Goal: Task Accomplishment & Management: Manage account settings

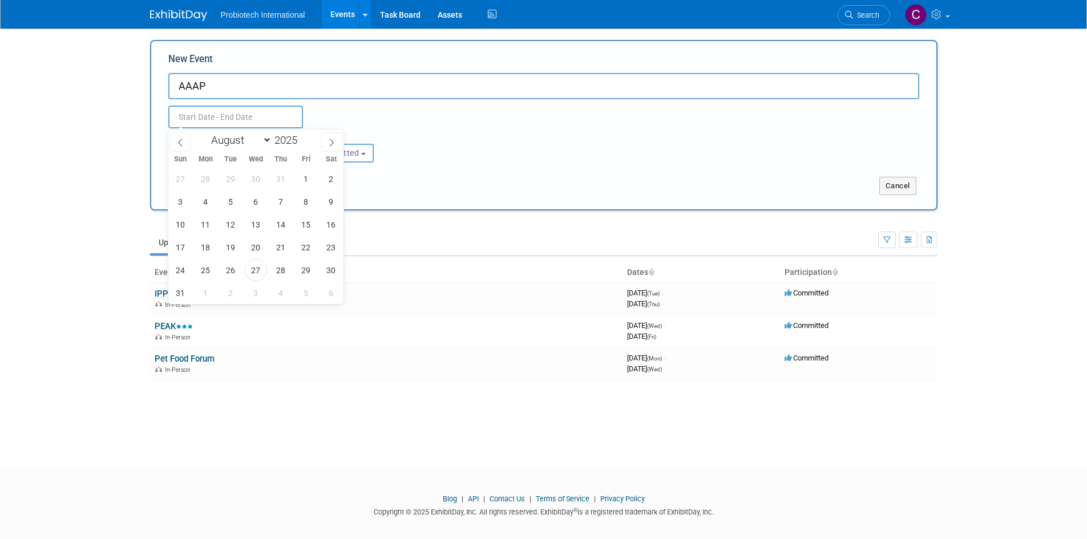
select select "7"
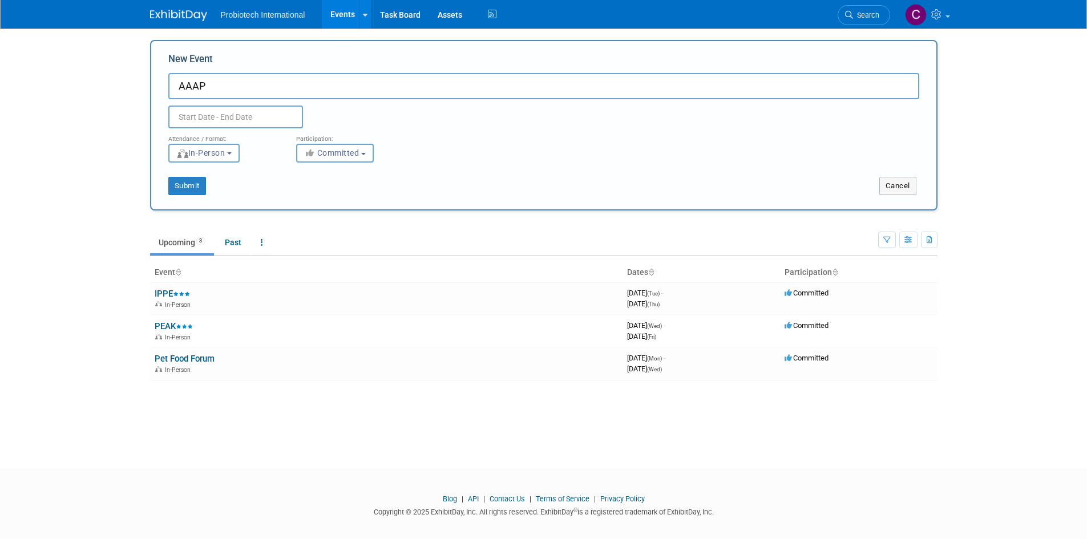
click at [229, 93] on input "AAAP" at bounding box center [543, 86] width 751 height 26
drag, startPoint x: 238, startPoint y: 84, endPoint x: 101, endPoint y: 65, distance: 138.2
click at [101, 65] on body "Probiotech International Events Add Event Bulk Upload Events Shareable Event Bo…" at bounding box center [543, 269] width 1087 height 539
type input "PSA"
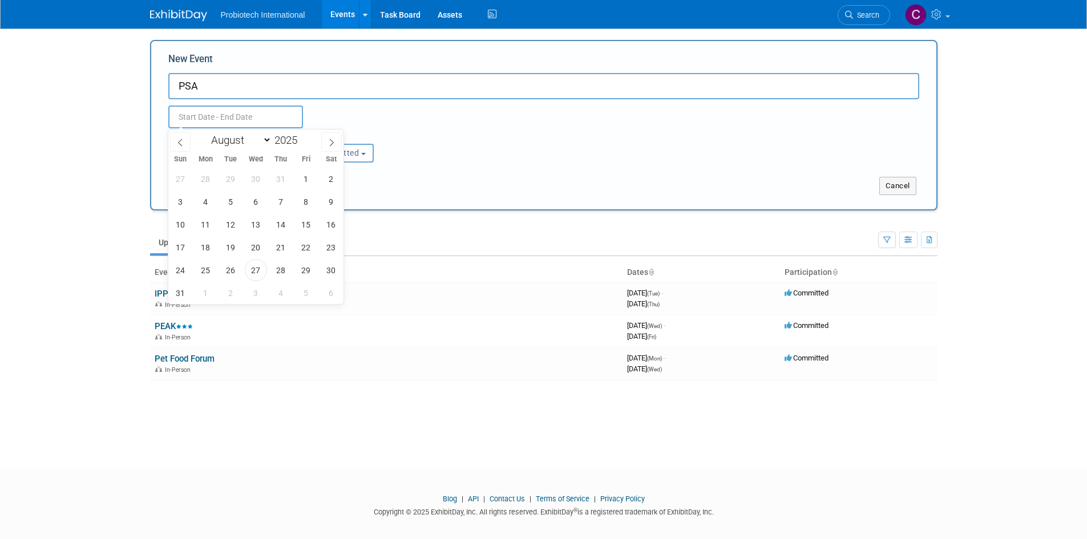
click at [229, 110] on input "text" at bounding box center [235, 117] width 135 height 23
click at [302, 136] on span at bounding box center [302, 136] width 8 height 7
type input "2026"
click at [178, 139] on icon at bounding box center [180, 143] width 8 height 8
select select "6"
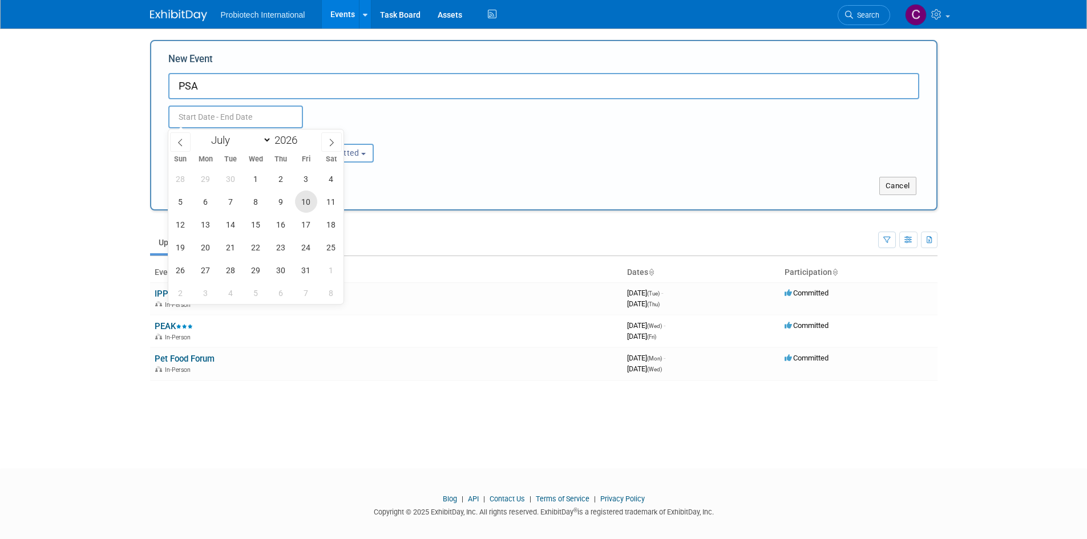
click at [305, 200] on span "10" at bounding box center [306, 202] width 22 height 22
click at [208, 226] on span "13" at bounding box center [206, 224] width 22 height 22
type input "Jul 10, 2026 to Jul 13, 2026"
click at [424, 123] on div "Jul 10, 2026 to Jul 13, 2026 (4 days) Duplicate Event Warning" at bounding box center [544, 113] width 768 height 29
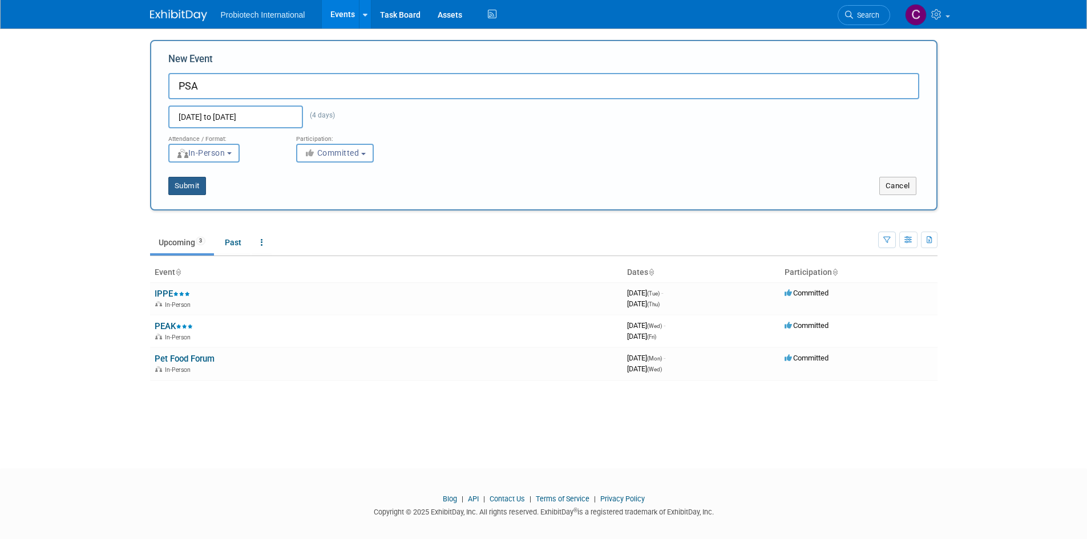
click at [188, 190] on button "Submit" at bounding box center [187, 186] width 38 height 18
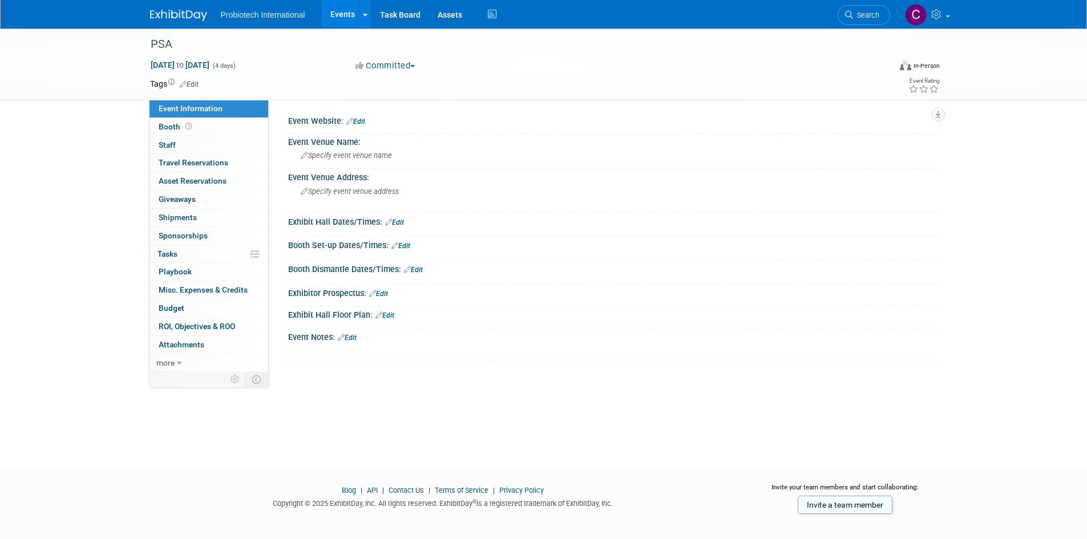
click at [362, 121] on link "Edit" at bounding box center [355, 122] width 19 height 8
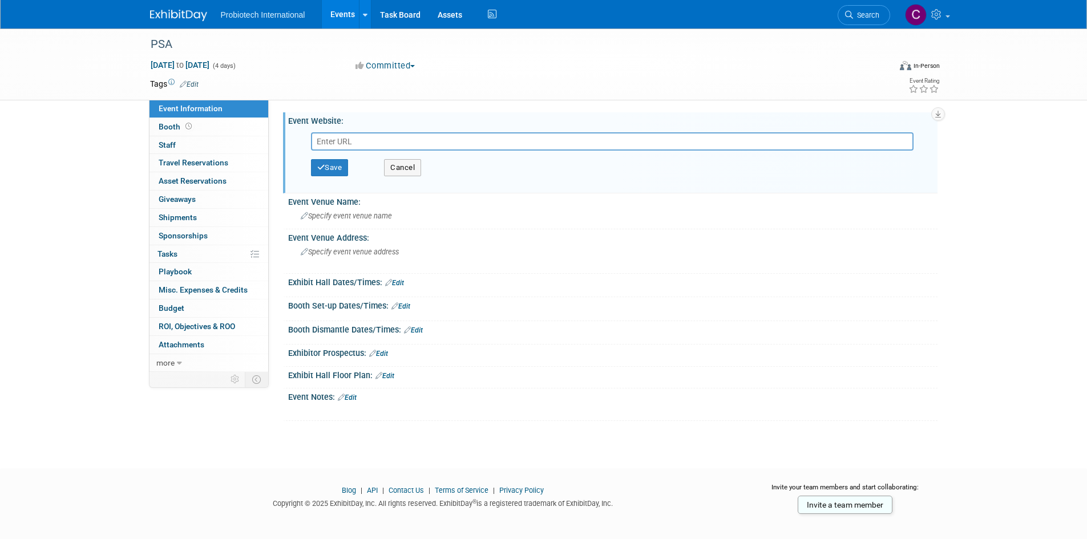
paste input "https://www.poultryscience.org/home"
type input "https://www.poultryscience.org/home"
click at [337, 164] on button "Save" at bounding box center [330, 167] width 38 height 17
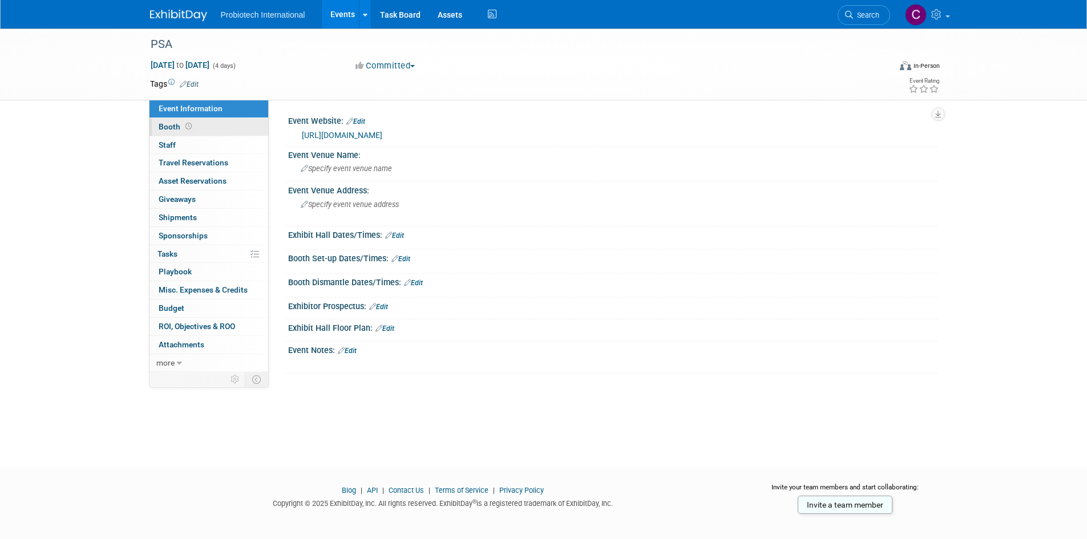
click at [167, 129] on span "Booth" at bounding box center [176, 126] width 35 height 9
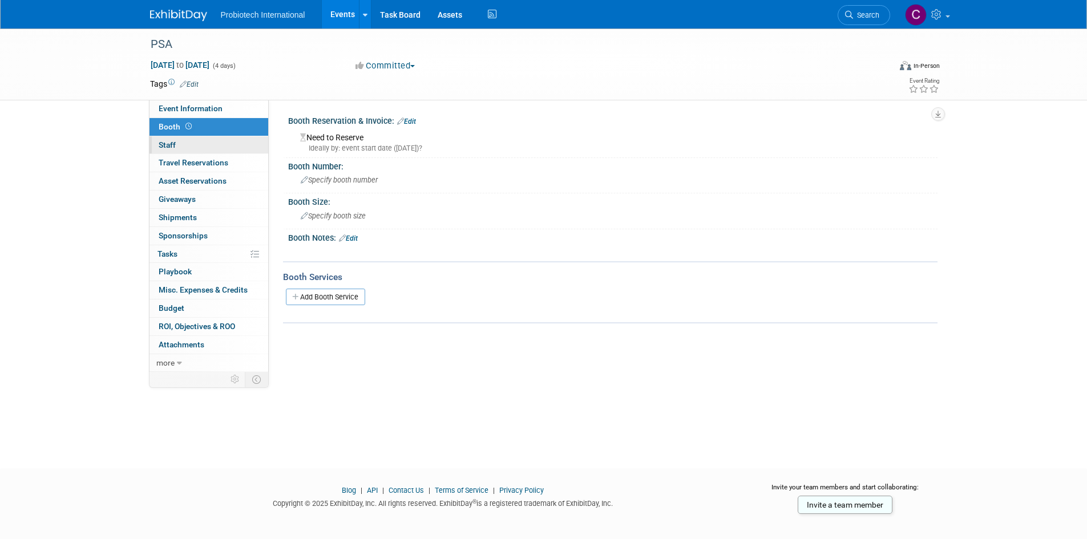
click at [179, 146] on link "0 Staff 0" at bounding box center [208, 145] width 119 height 18
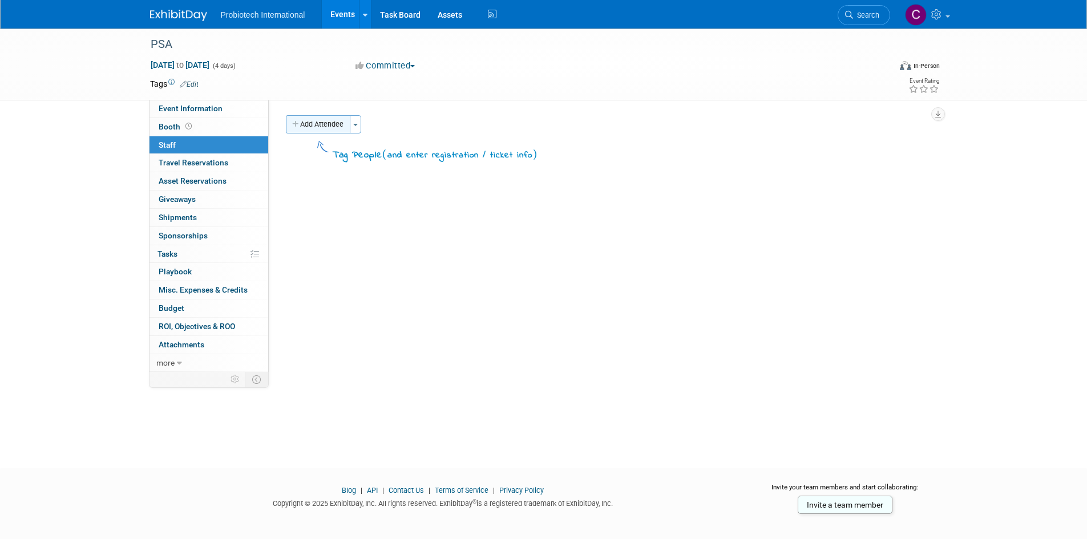
click at [314, 125] on button "Add Attendee" at bounding box center [318, 124] width 64 height 18
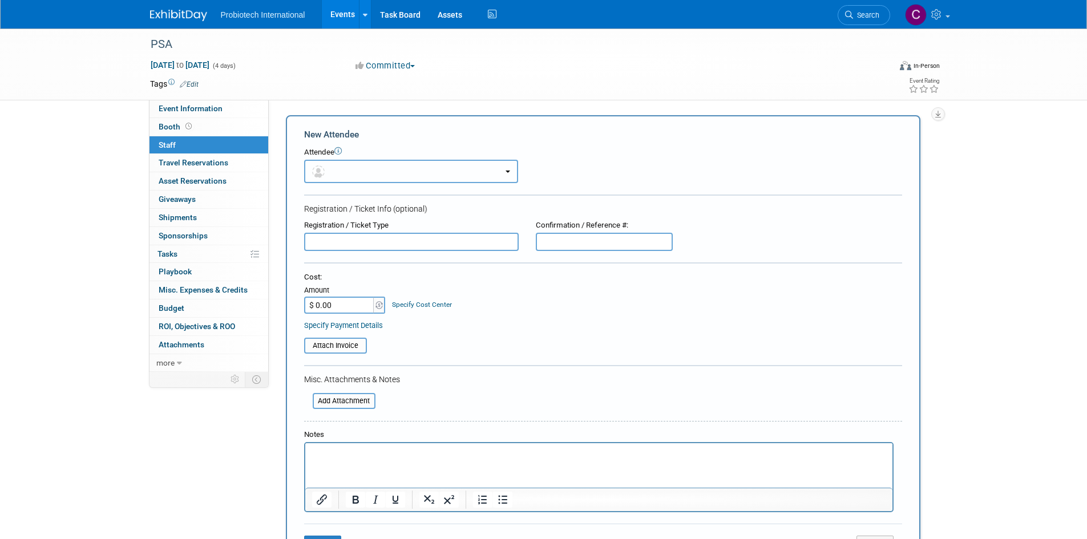
click at [359, 174] on button "button" at bounding box center [411, 171] width 214 height 23
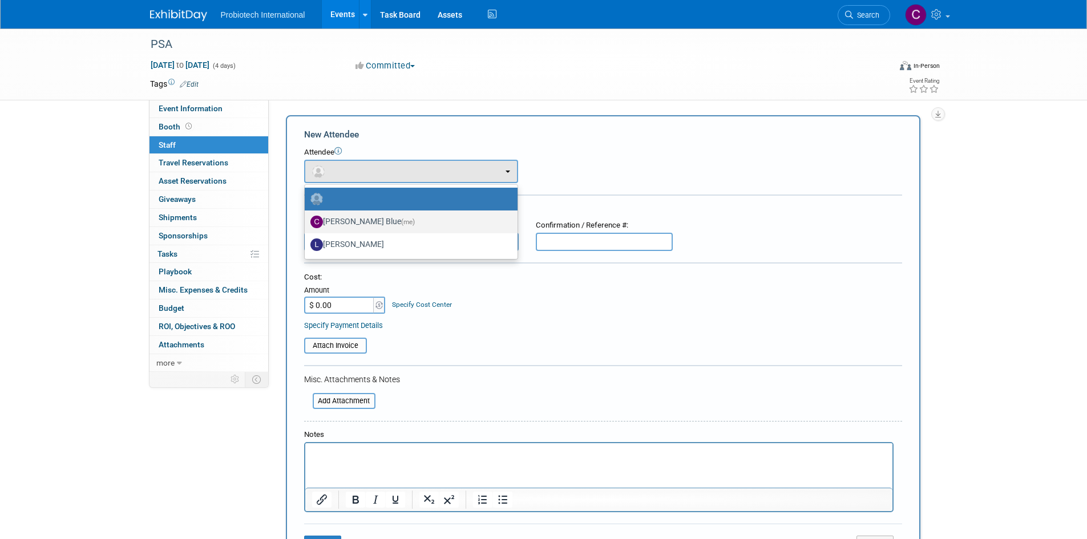
click at [364, 217] on label "Candice Blue (me)" at bounding box center [408, 222] width 196 height 18
click at [306, 217] on input "Candice Blue (me)" at bounding box center [302, 220] width 7 height 7
select select "cb5b42d1-2430-4582-b9b9-054718866430"
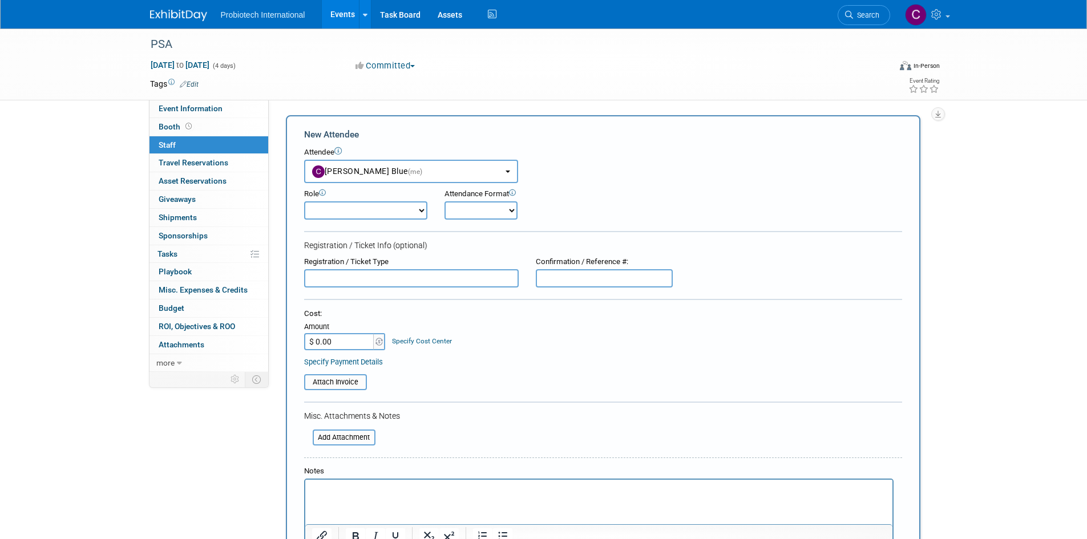
click at [378, 212] on select "Demonstrator Host Planner Presenter Sales Representative Set-up/Dismantle Crew …" at bounding box center [365, 210] width 123 height 18
select select "2"
click at [304, 201] on select "Demonstrator Host Planner Presenter Sales Representative Set-up/Dismantle Crew …" at bounding box center [365, 210] width 123 height 18
click at [512, 216] on select "Onsite Remote" at bounding box center [480, 210] width 73 height 18
select select "1"
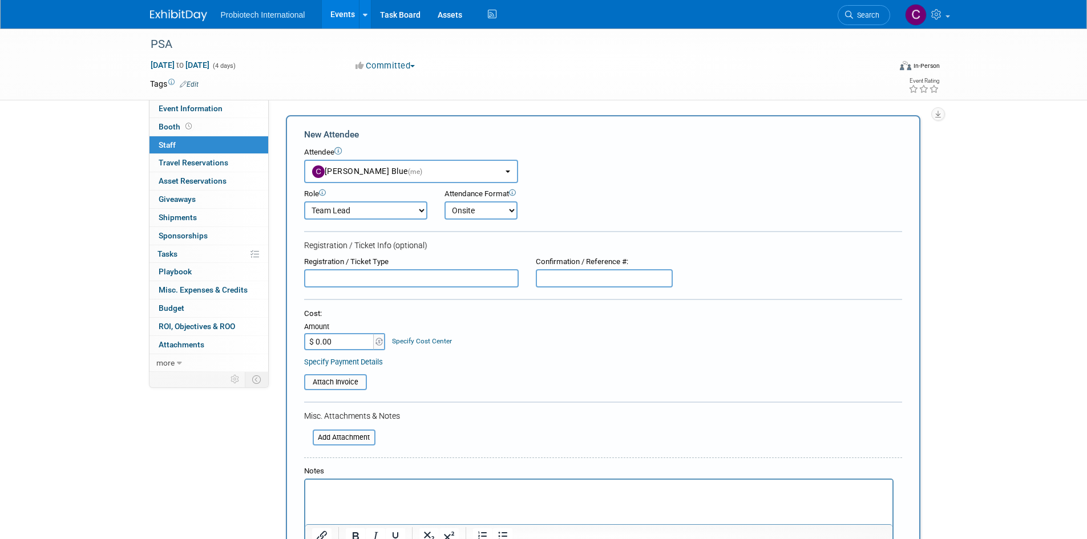
click at [444, 201] on select "Onsite Remote" at bounding box center [480, 210] width 73 height 18
click at [488, 250] on div "Registration / Ticket Info (optional)" at bounding box center [603, 245] width 598 height 11
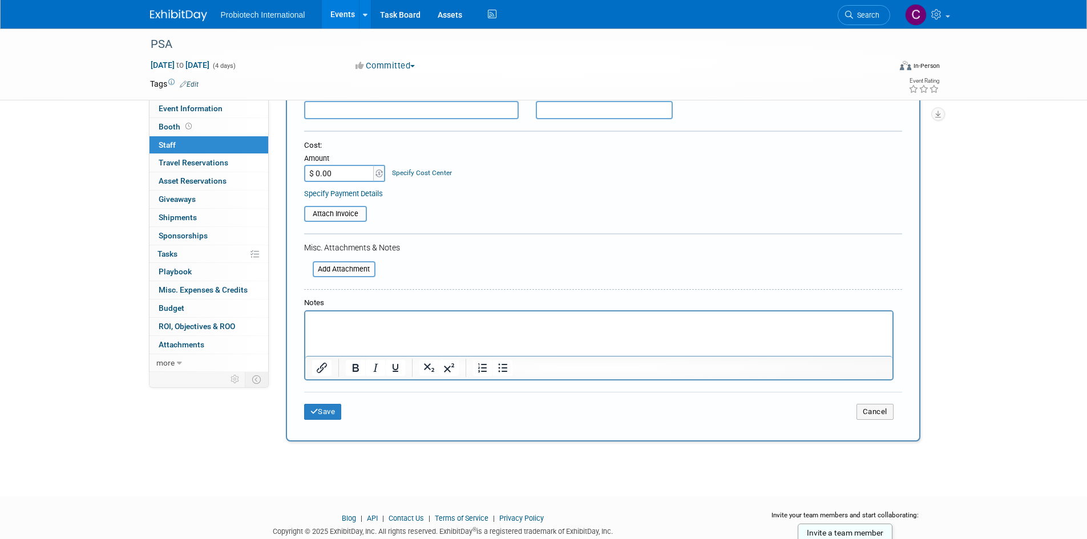
scroll to position [171, 0]
click at [317, 411] on icon "submit" at bounding box center [314, 408] width 8 height 7
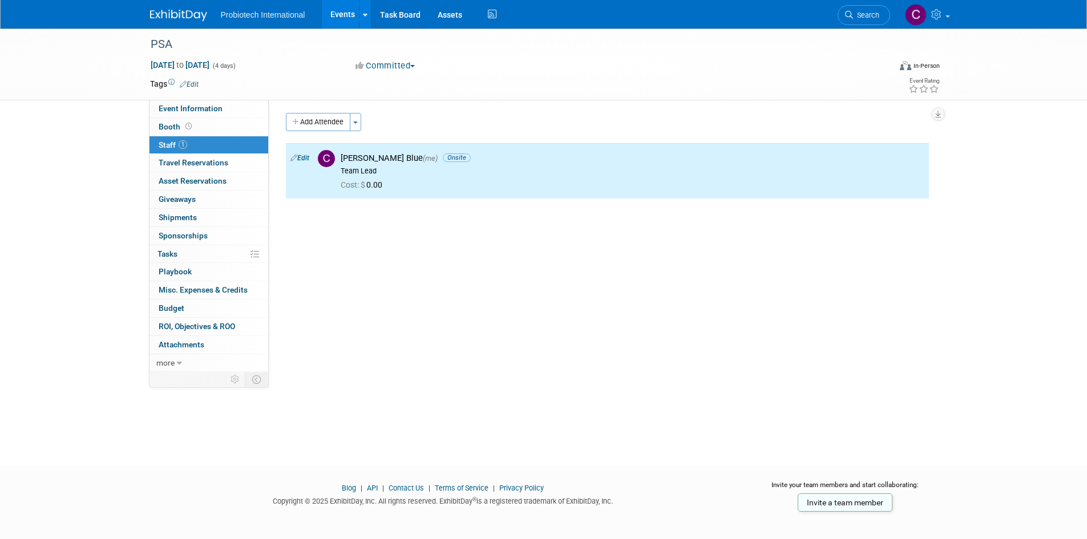
scroll to position [0, 0]
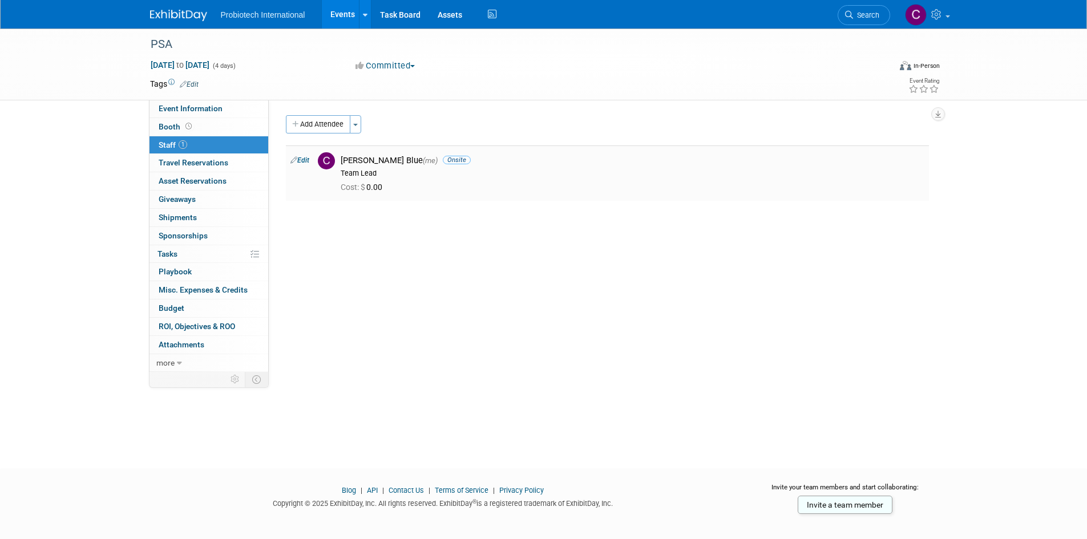
click at [366, 164] on div "Candice Blue (me) Onsite" at bounding box center [633, 160] width 584 height 11
click at [303, 162] on link "Edit" at bounding box center [299, 160] width 19 height 8
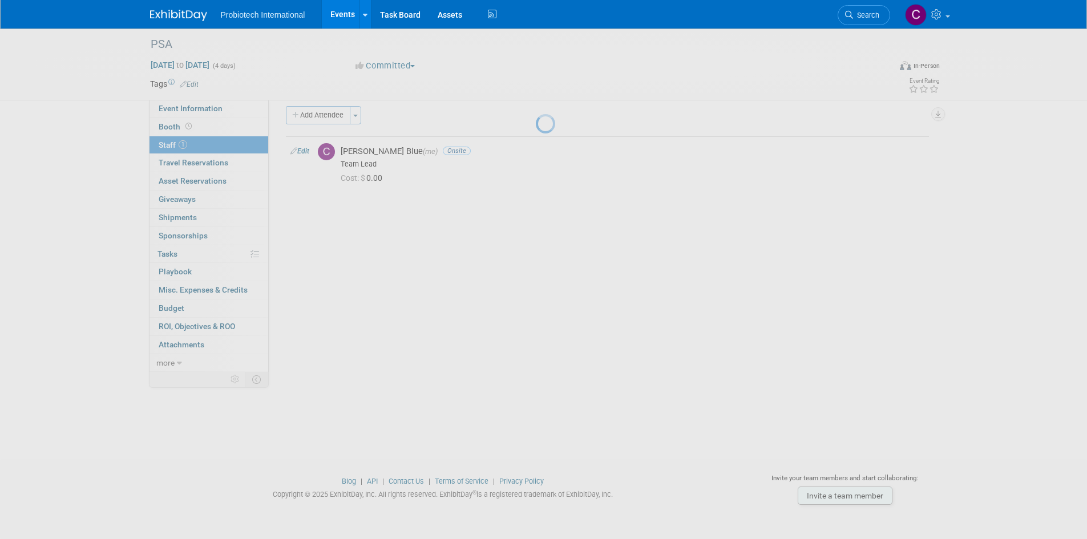
select select "cb5b42d1-2430-4582-b9b9-054718866430"
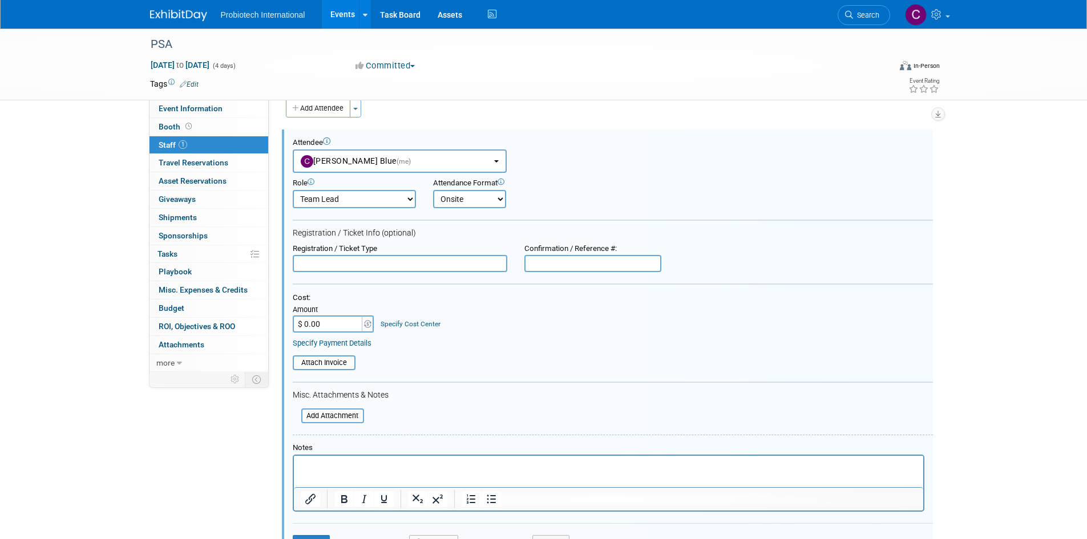
click at [354, 196] on select "Demonstrator Host Planner Presenter Sales Representative Set-up/Dismantle Crew …" at bounding box center [354, 199] width 123 height 18
select select "4"
click at [293, 190] on select "Demonstrator Host Planner Presenter Sales Representative Set-up/Dismantle Crew …" at bounding box center [354, 199] width 123 height 18
click at [420, 224] on form "Attendee <img src="https://www.exhibitday.com/Images/Unassigned-User-Icon.png" …" at bounding box center [613, 349] width 640 height 422
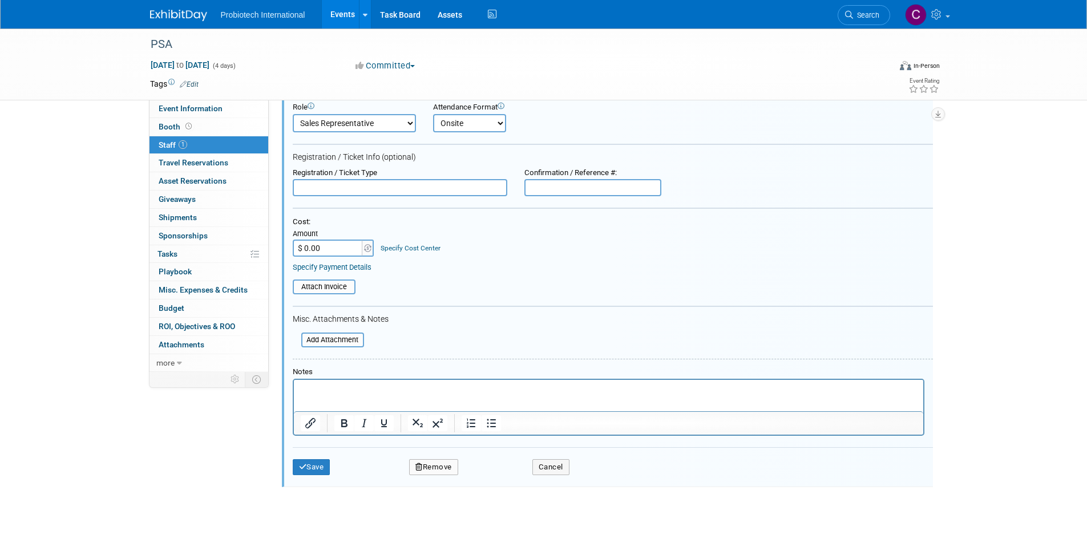
scroll to position [175, 0]
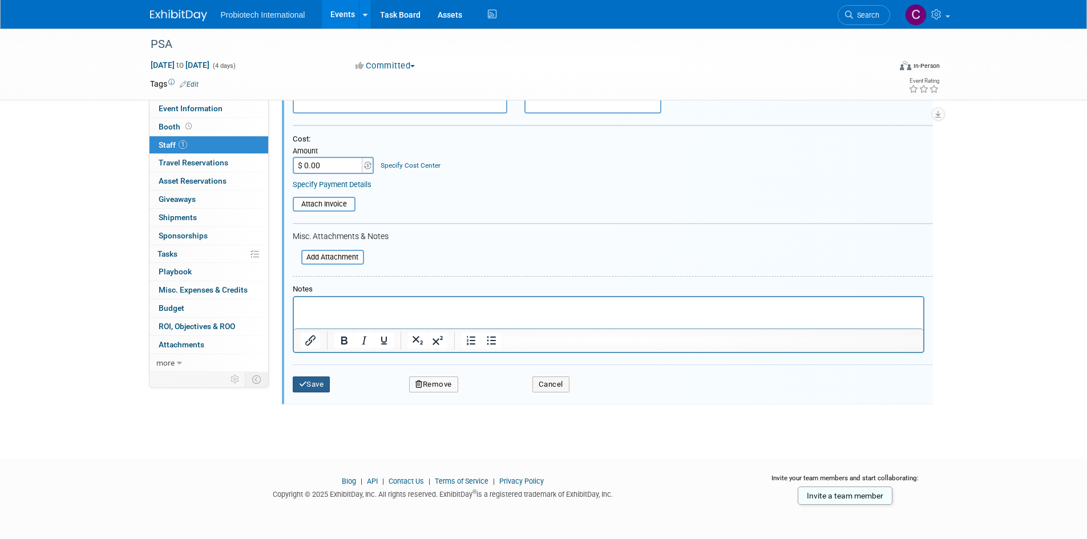
click at [321, 390] on button "Save" at bounding box center [312, 384] width 38 height 16
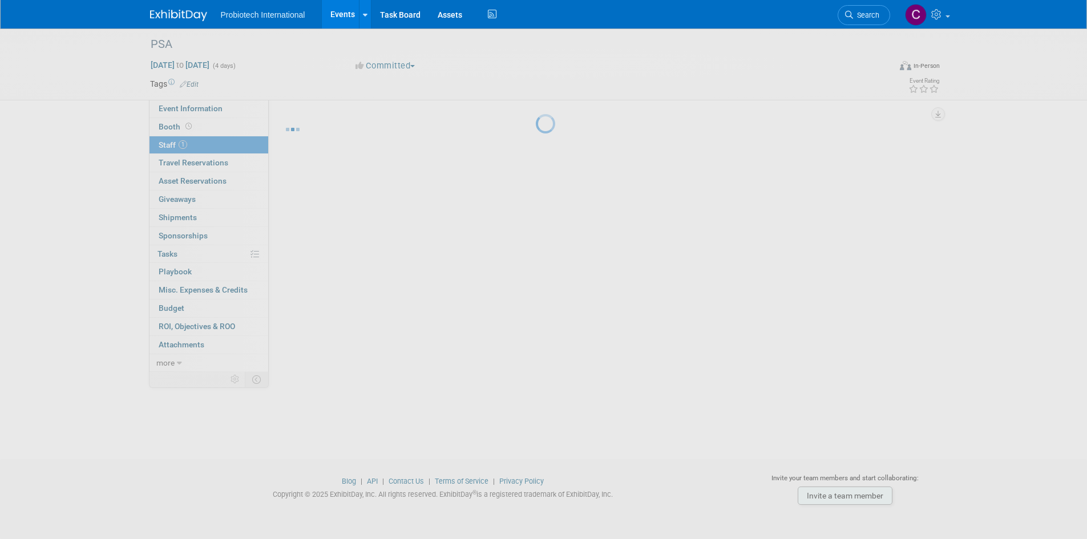
scroll to position [9, 0]
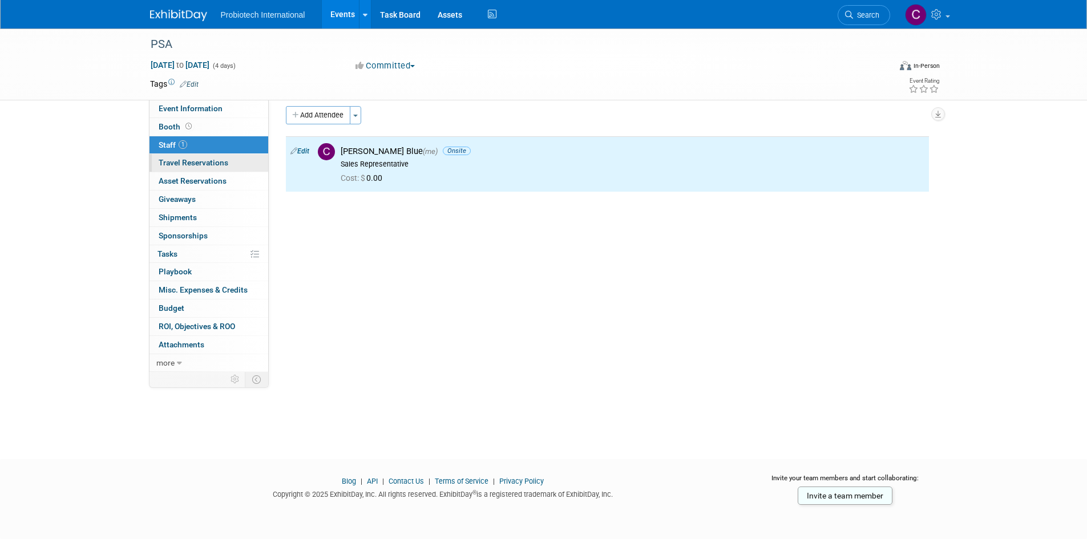
click at [210, 163] on span "Travel Reservations 0" at bounding box center [194, 162] width 70 height 9
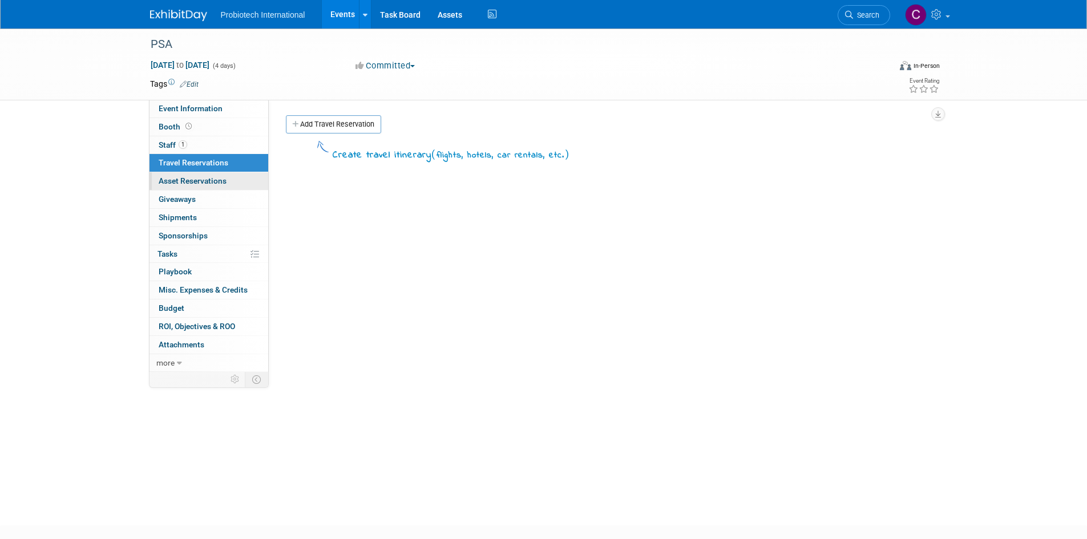
click at [215, 182] on span "Asset Reservations 0" at bounding box center [193, 180] width 68 height 9
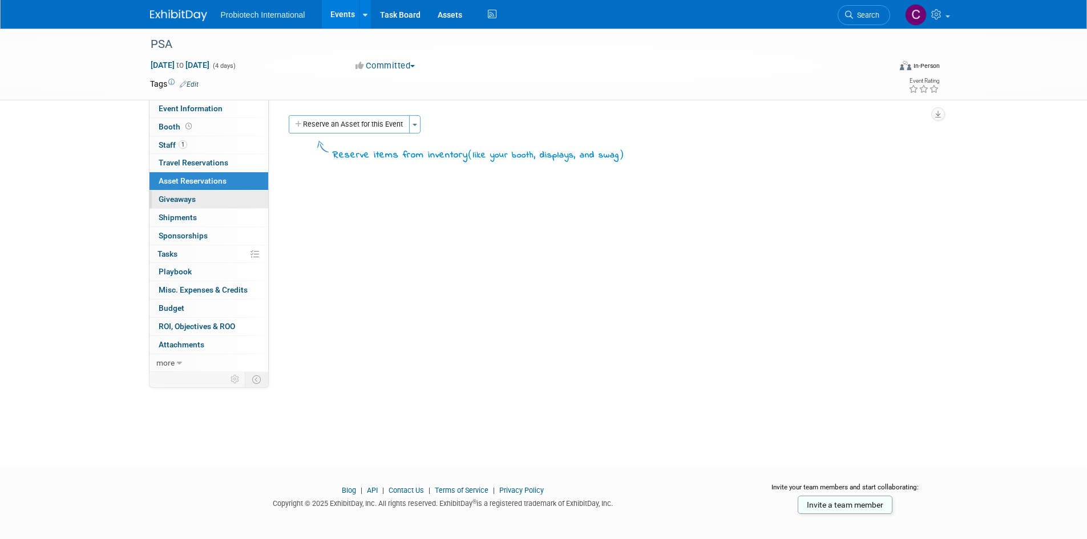
click at [212, 197] on link "0 Giveaways 0" at bounding box center [208, 200] width 119 height 18
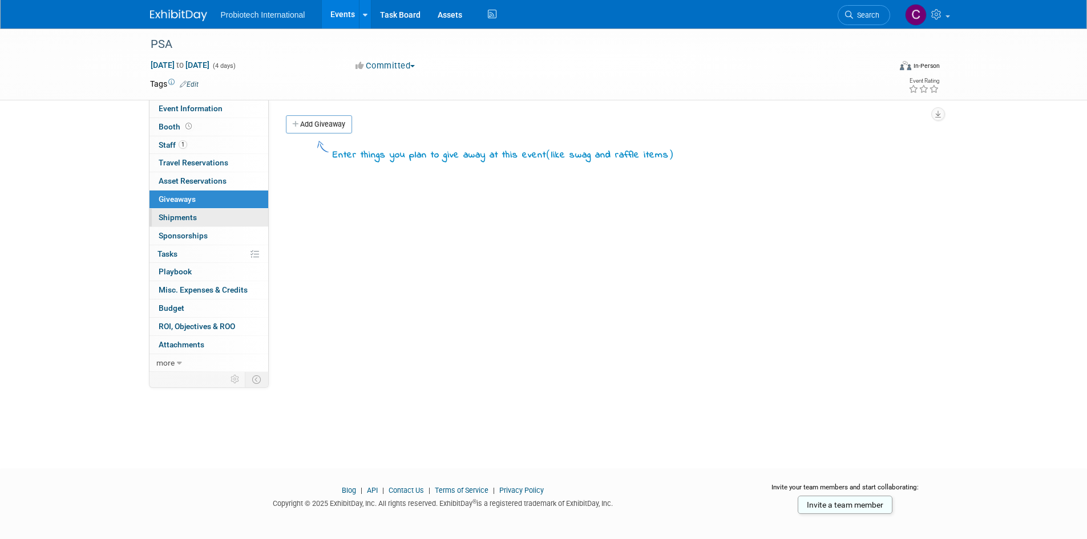
click at [212, 218] on link "0 Shipments 0" at bounding box center [208, 218] width 119 height 18
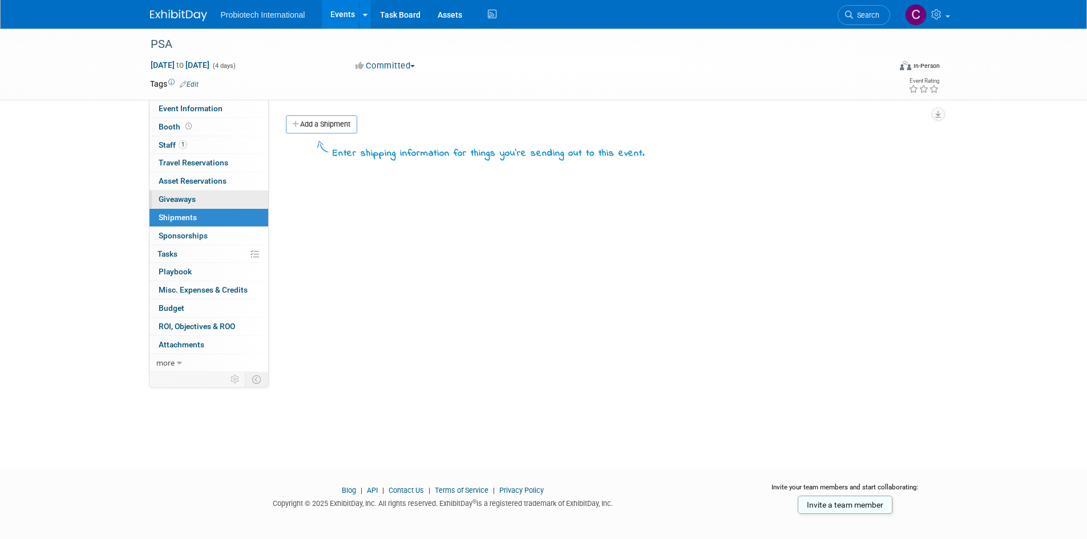
click at [212, 202] on link "0 Giveaways 0" at bounding box center [208, 200] width 119 height 18
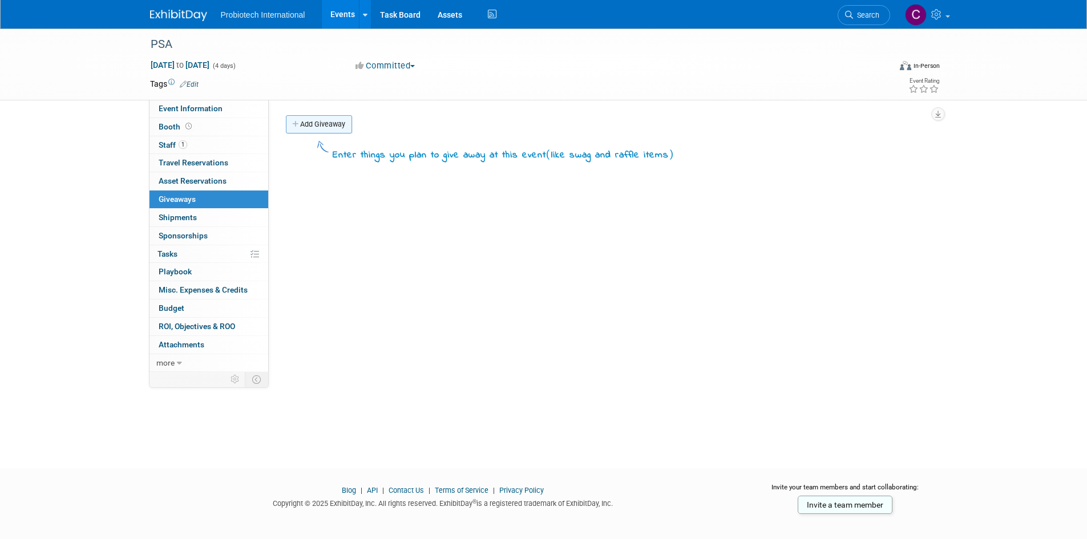
click at [318, 127] on link "Add Giveaway" at bounding box center [319, 124] width 66 height 18
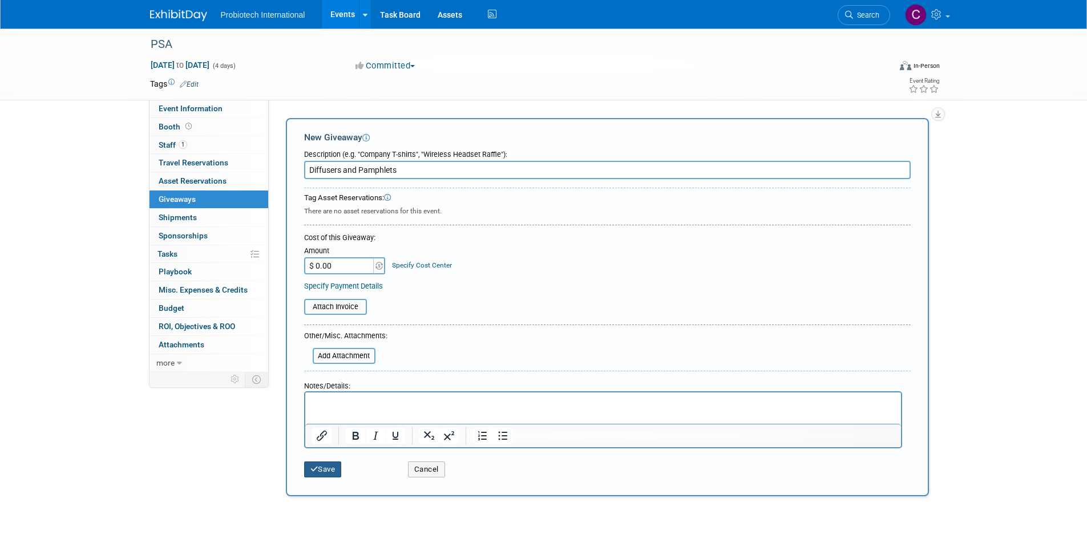
type input "Diffusers and Pamphlets"
click at [322, 461] on button "Save" at bounding box center [323, 469] width 38 height 16
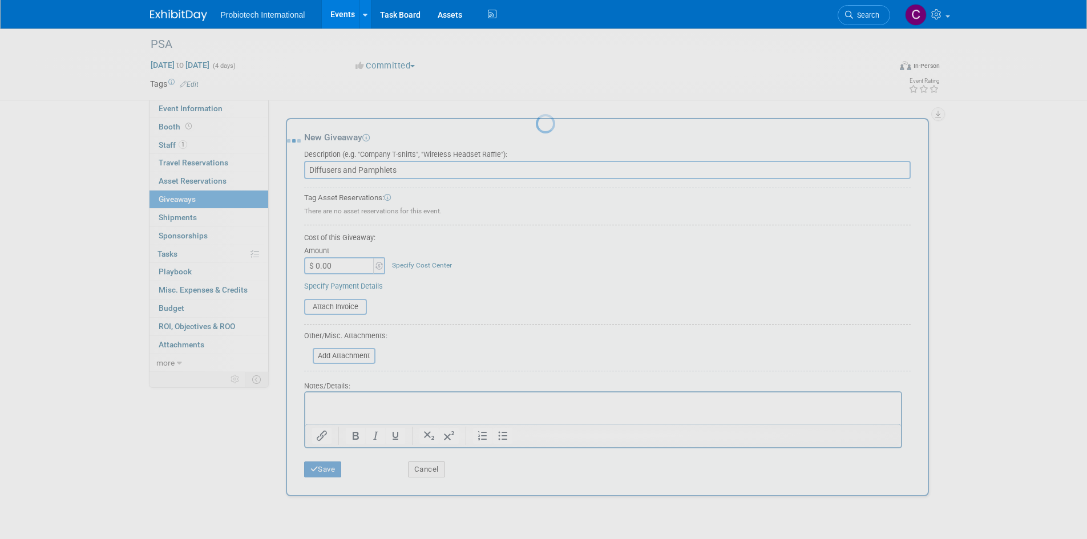
scroll to position [9, 0]
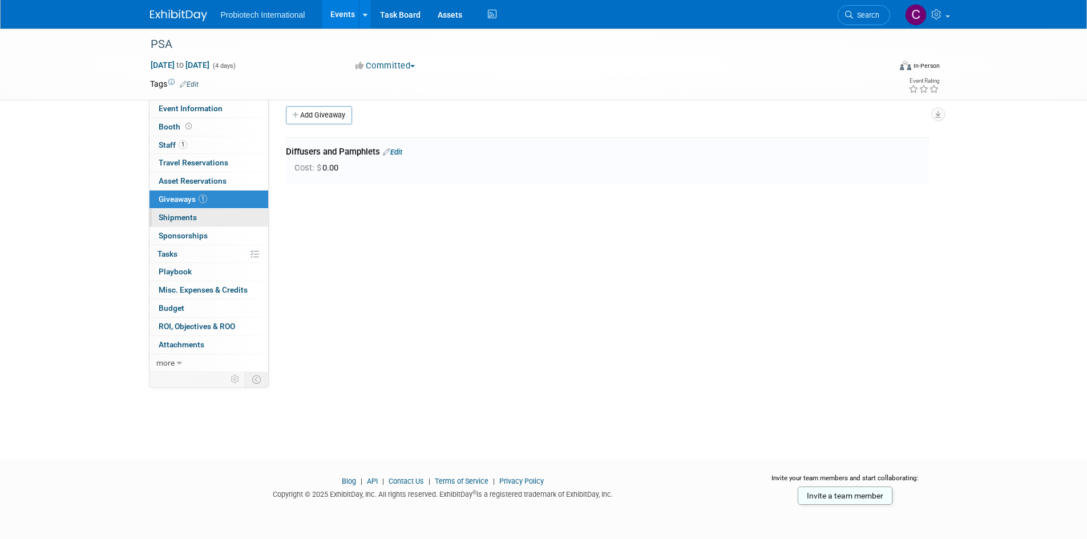
click at [175, 211] on link "0 Shipments 0" at bounding box center [208, 218] width 119 height 18
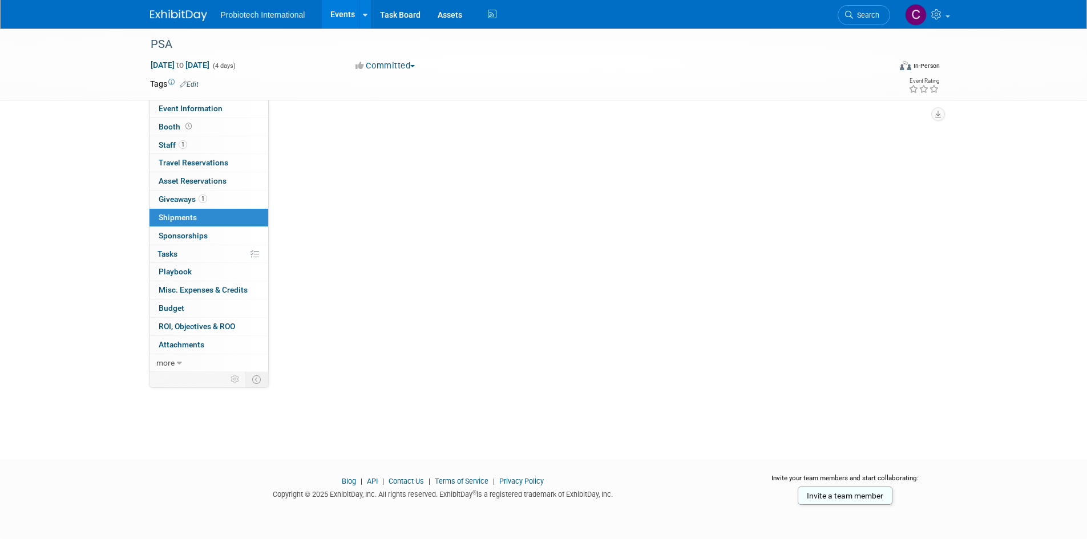
scroll to position [0, 0]
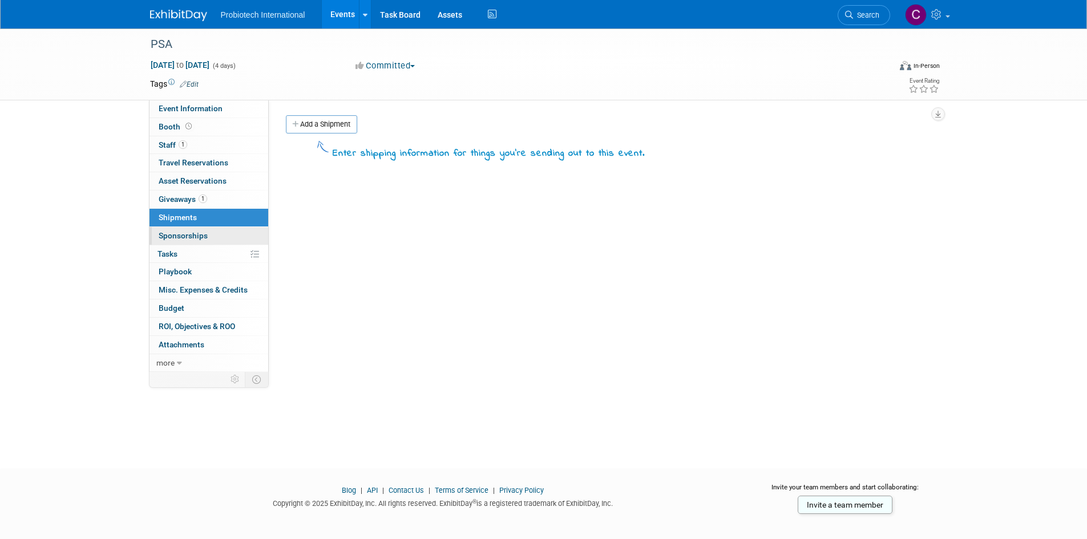
click at [198, 240] on span "Sponsorships 0" at bounding box center [183, 235] width 49 height 9
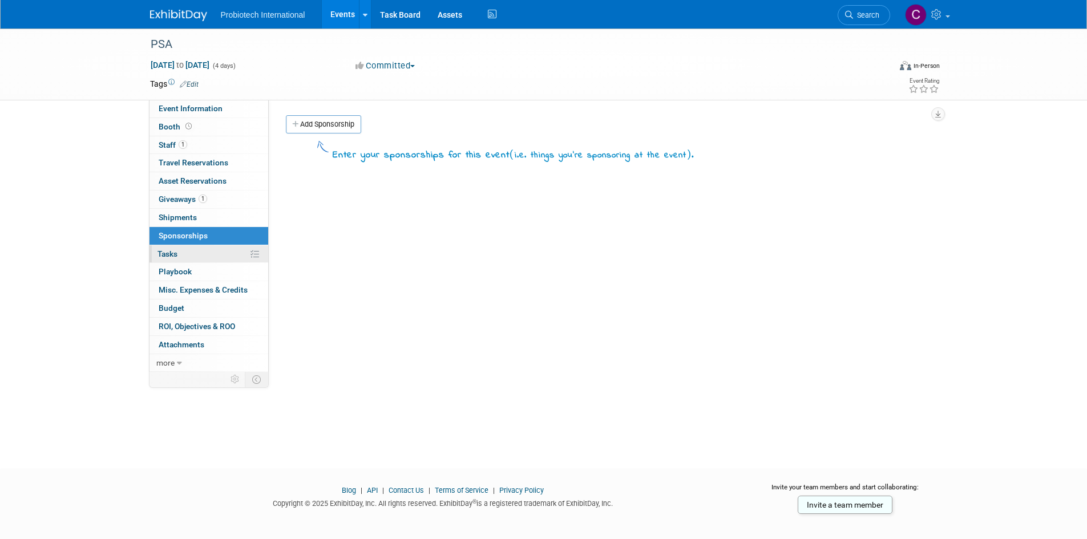
click at [181, 253] on link "0% Tasks 0%" at bounding box center [208, 254] width 119 height 18
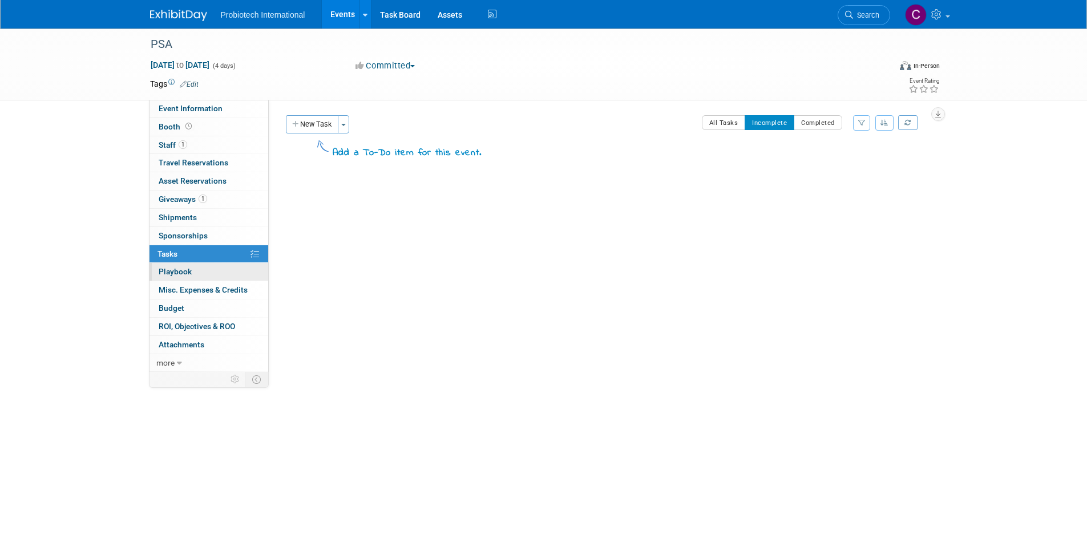
click at [201, 272] on link "0 Playbook 0" at bounding box center [208, 272] width 119 height 18
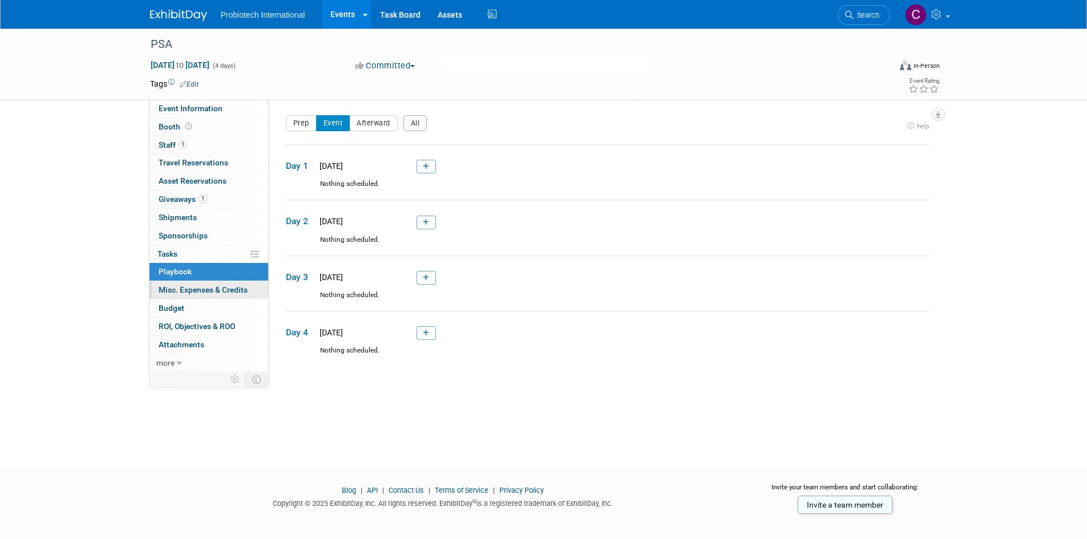
click at [202, 290] on span "Misc. Expenses & Credits 0" at bounding box center [203, 289] width 89 height 9
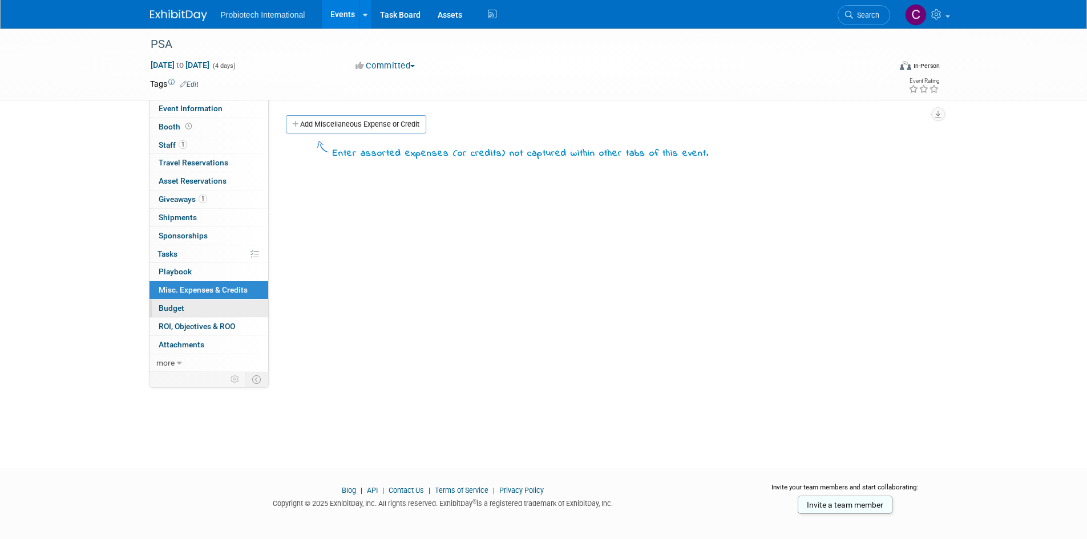
click at [195, 311] on link "Budget" at bounding box center [208, 308] width 119 height 18
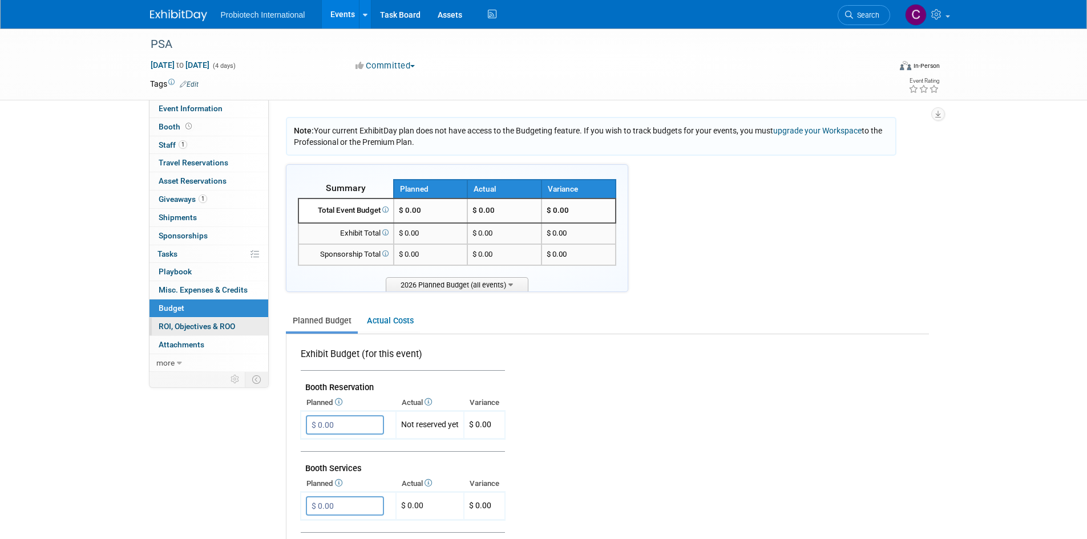
click at [195, 326] on span "ROI, Objectives & ROO 0" at bounding box center [197, 326] width 76 height 9
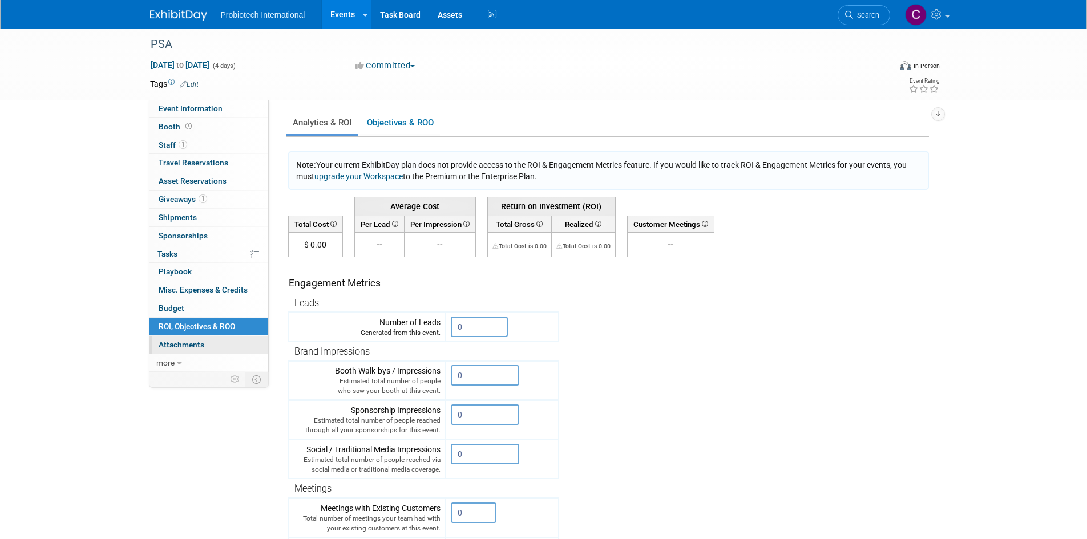
click at [191, 341] on span "Attachments 0" at bounding box center [182, 344] width 46 height 9
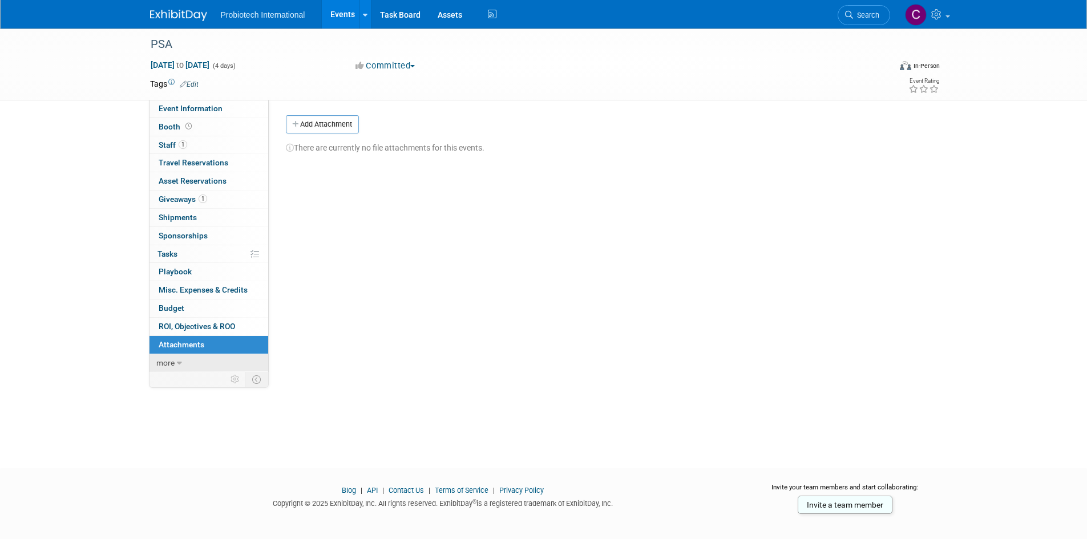
click at [169, 360] on span "more" at bounding box center [165, 362] width 18 height 9
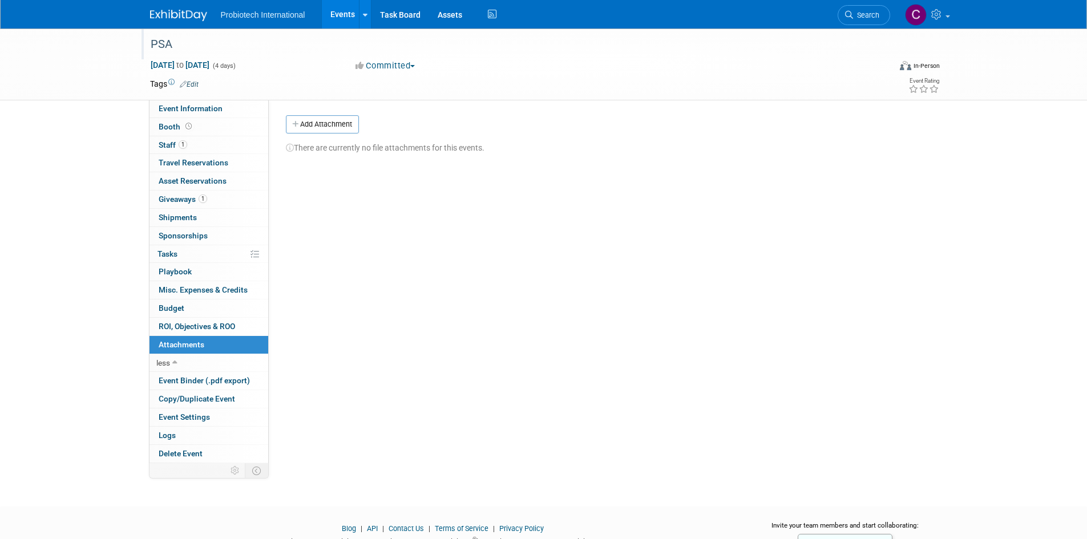
click at [164, 44] on div "PSA" at bounding box center [510, 44] width 726 height 21
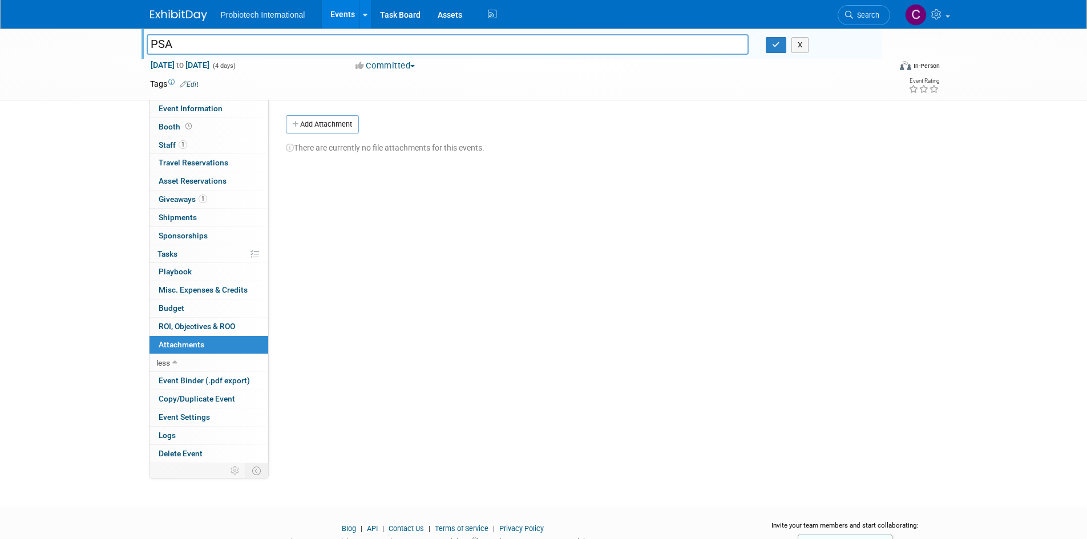
click at [342, 13] on link "Events" at bounding box center [343, 14] width 42 height 29
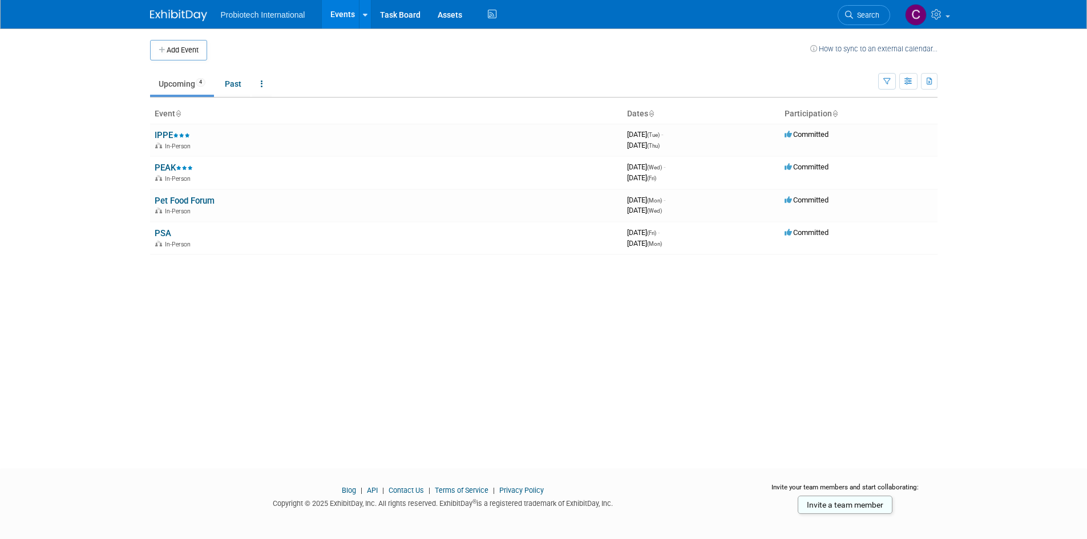
click at [893, 47] on link "How to sync to an external calendar..." at bounding box center [873, 48] width 127 height 9
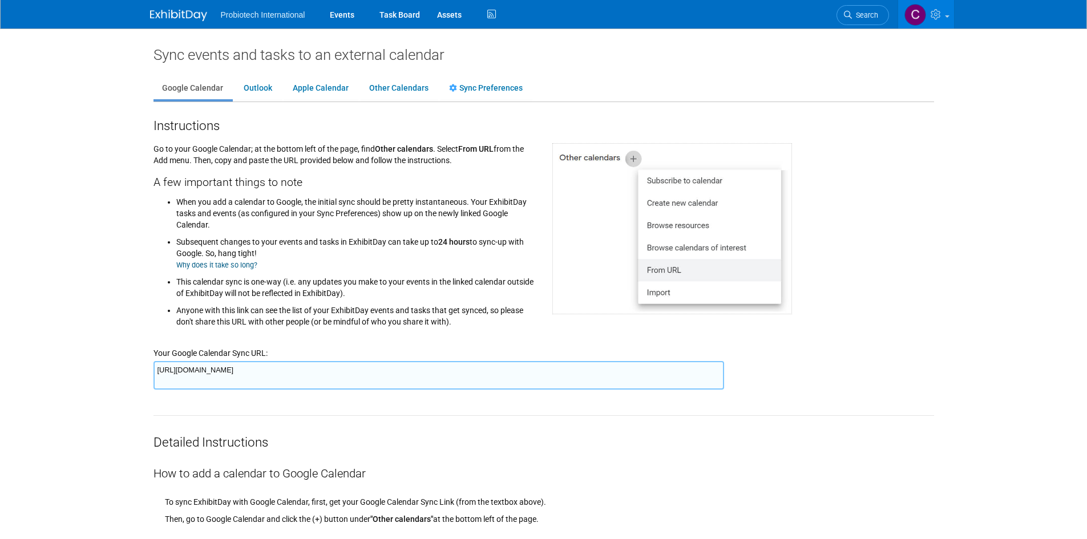
click at [127, 110] on body "Probiotech International Events Task Board Assets Activity Feed" at bounding box center [543, 269] width 1087 height 539
click at [399, 80] on link "Other Calendars" at bounding box center [399, 89] width 76 height 22
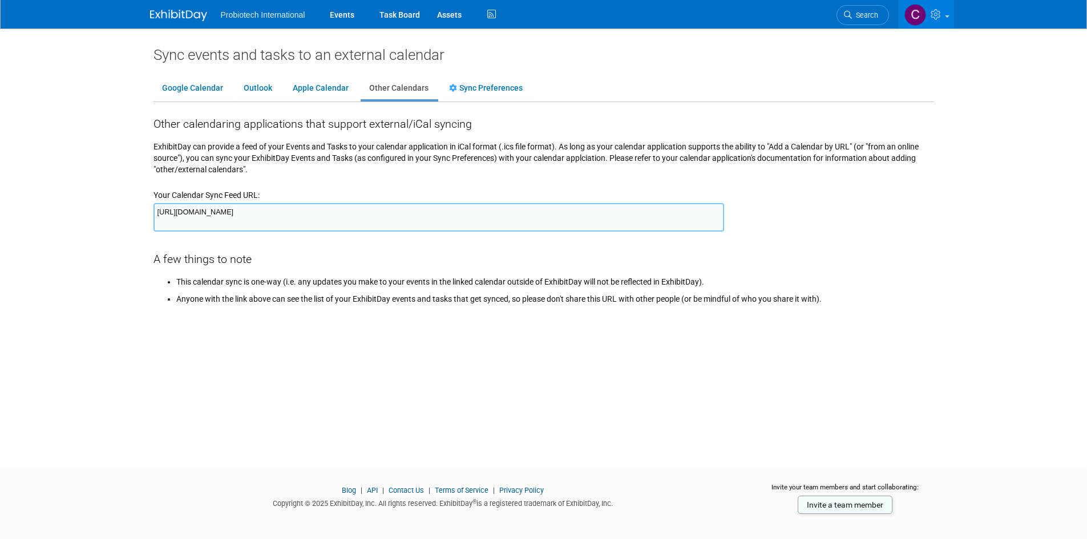
click at [194, 14] on img at bounding box center [178, 15] width 57 height 11
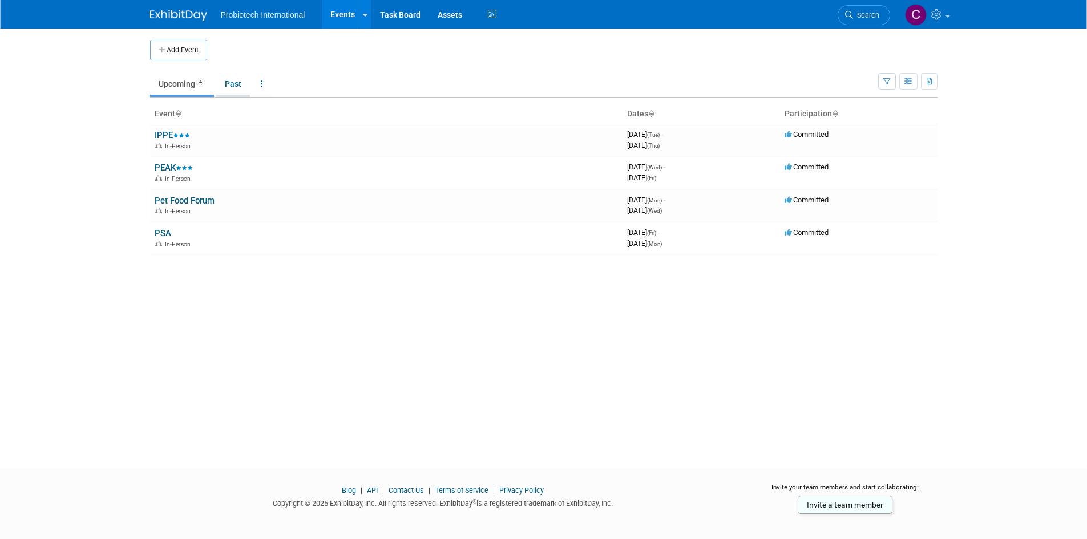
click at [238, 82] on link "Past" at bounding box center [233, 84] width 34 height 22
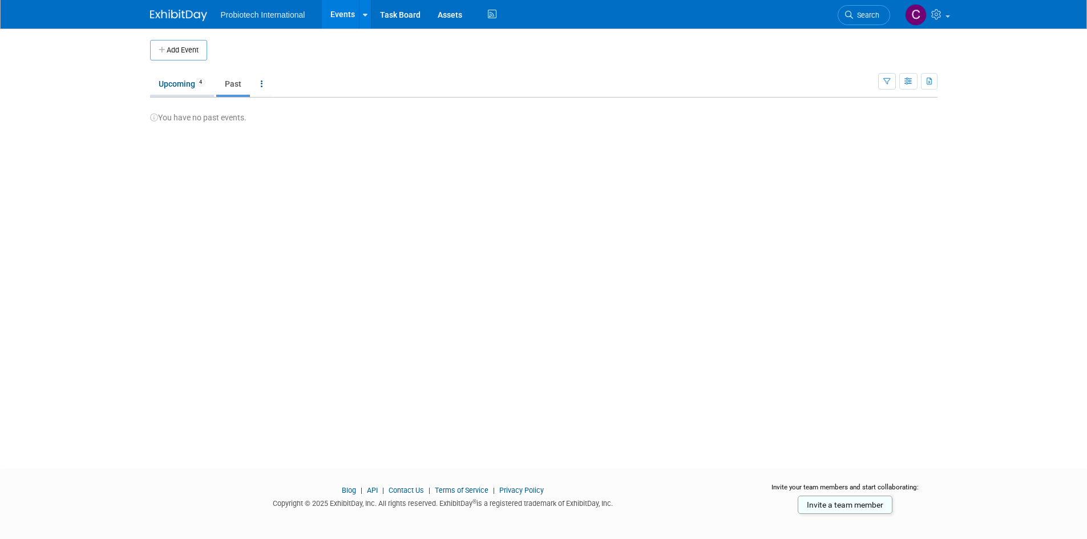
click at [185, 83] on link "Upcoming 4" at bounding box center [182, 84] width 64 height 22
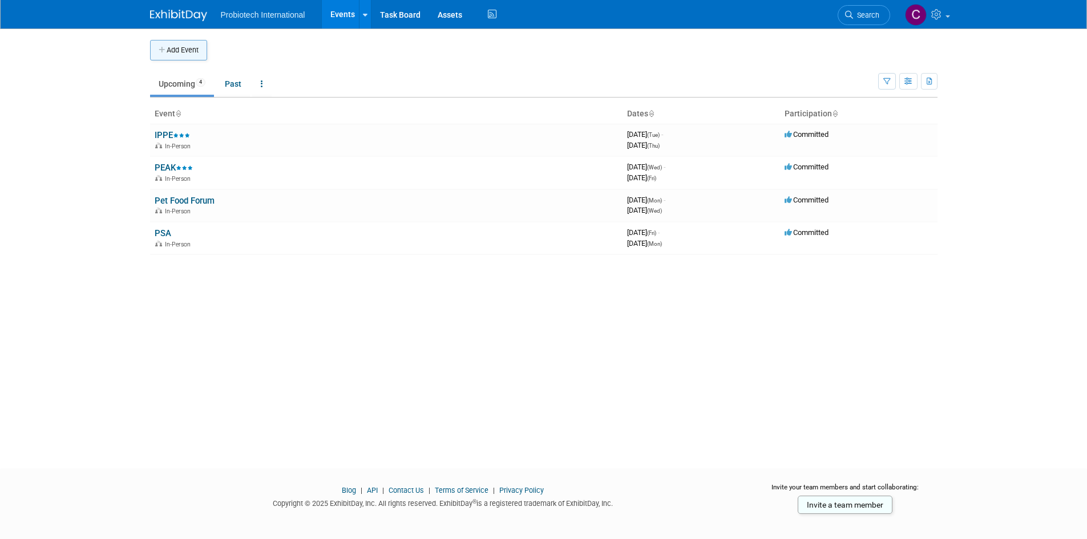
click at [174, 53] on button "Add Event" at bounding box center [178, 50] width 57 height 21
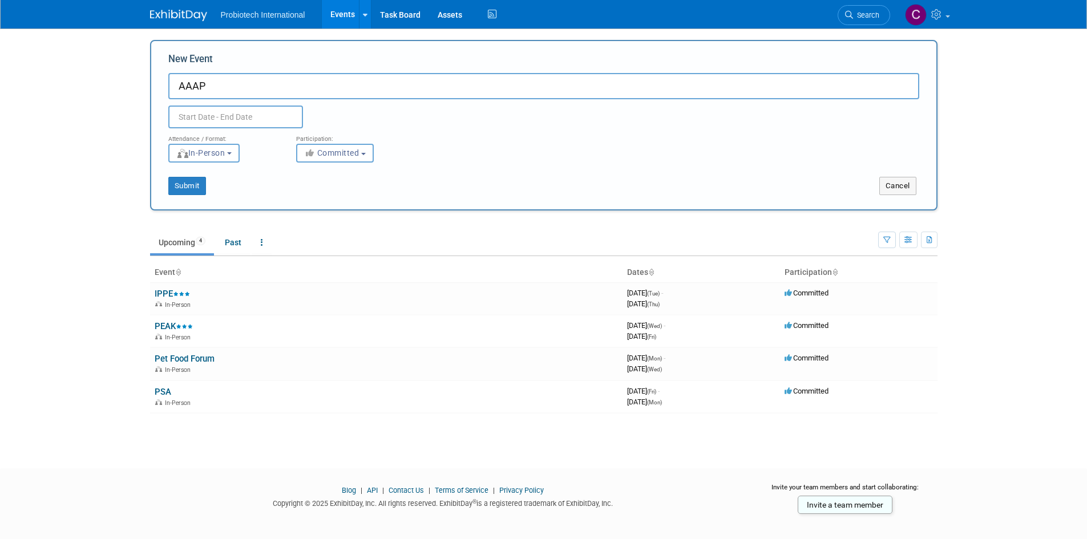
type input "AAAP"
click at [233, 120] on input "text" at bounding box center [235, 117] width 135 height 23
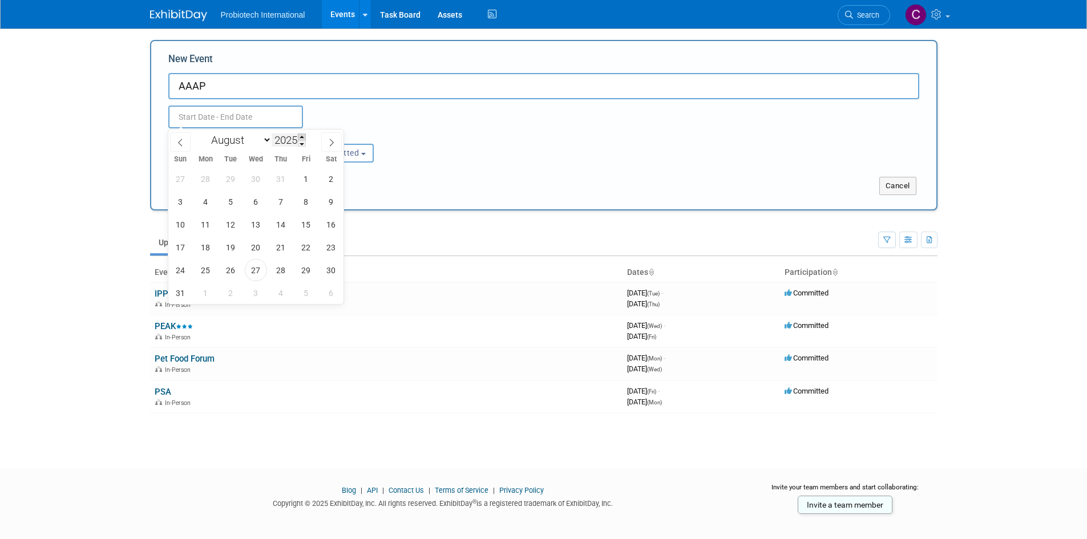
click at [305, 139] on span at bounding box center [302, 136] width 8 height 7
type input "2026"
click at [179, 141] on icon at bounding box center [180, 142] width 4 height 7
select select "6"
click at [234, 268] on span "28" at bounding box center [231, 270] width 22 height 22
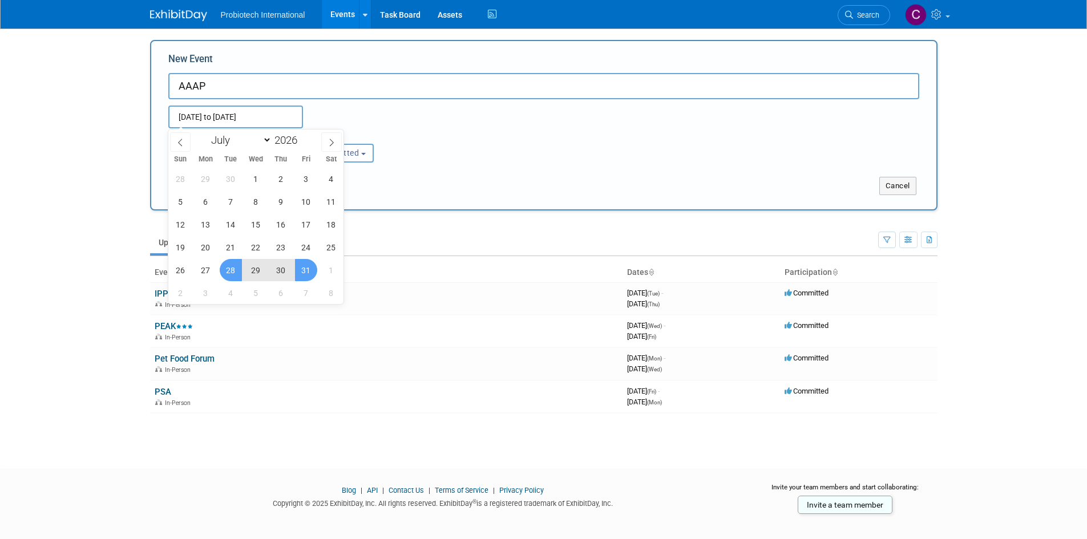
click at [299, 269] on span "31" at bounding box center [306, 270] width 22 height 22
click at [232, 268] on span "28" at bounding box center [231, 270] width 22 height 22
click at [280, 274] on span "30" at bounding box center [281, 270] width 22 height 22
type input "Jul 28, 2026 to Jul 30, 2026"
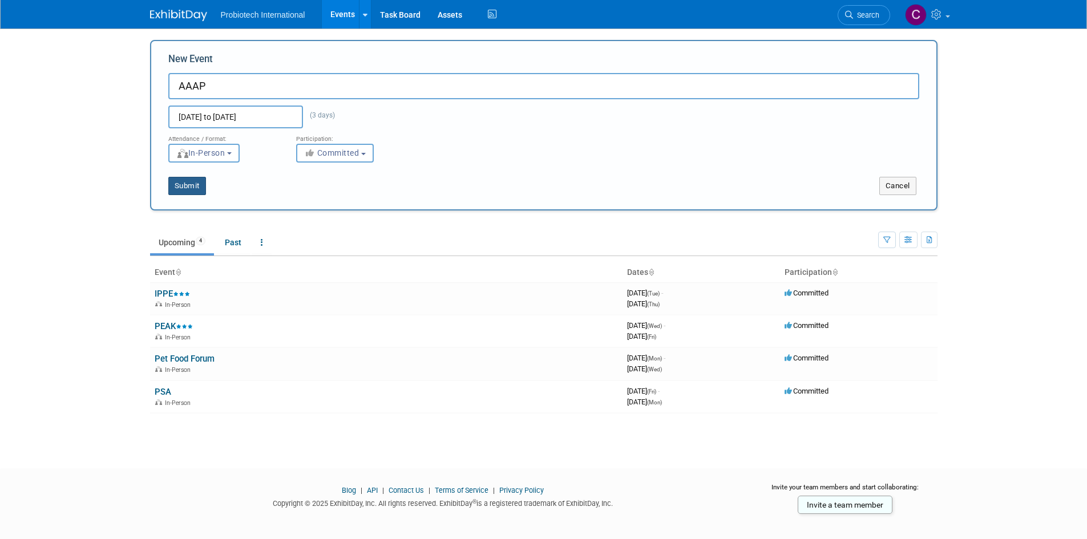
click at [195, 180] on button "Submit" at bounding box center [187, 186] width 38 height 18
type input "AAAP"
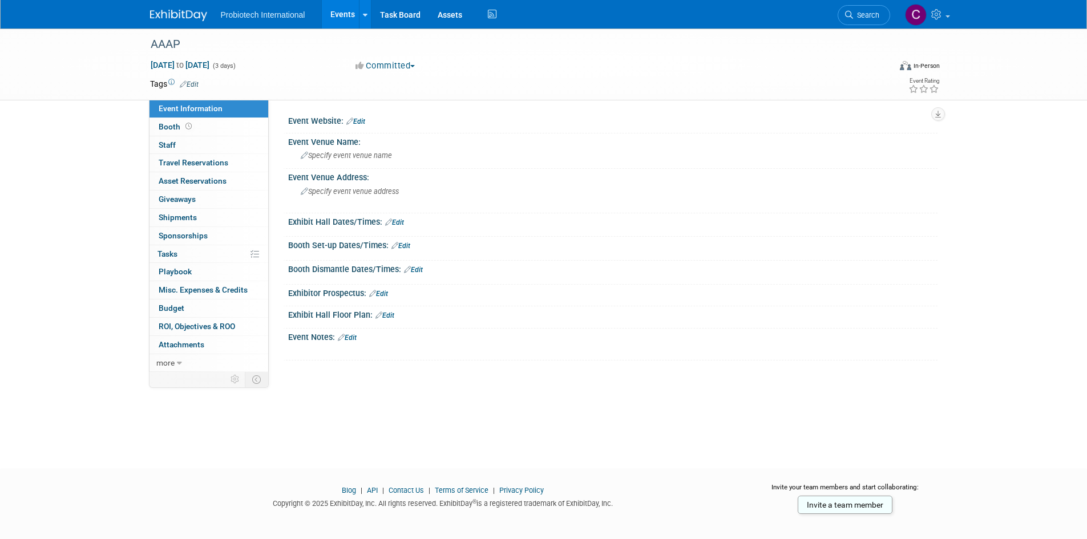
click at [360, 123] on link "Edit" at bounding box center [355, 122] width 19 height 8
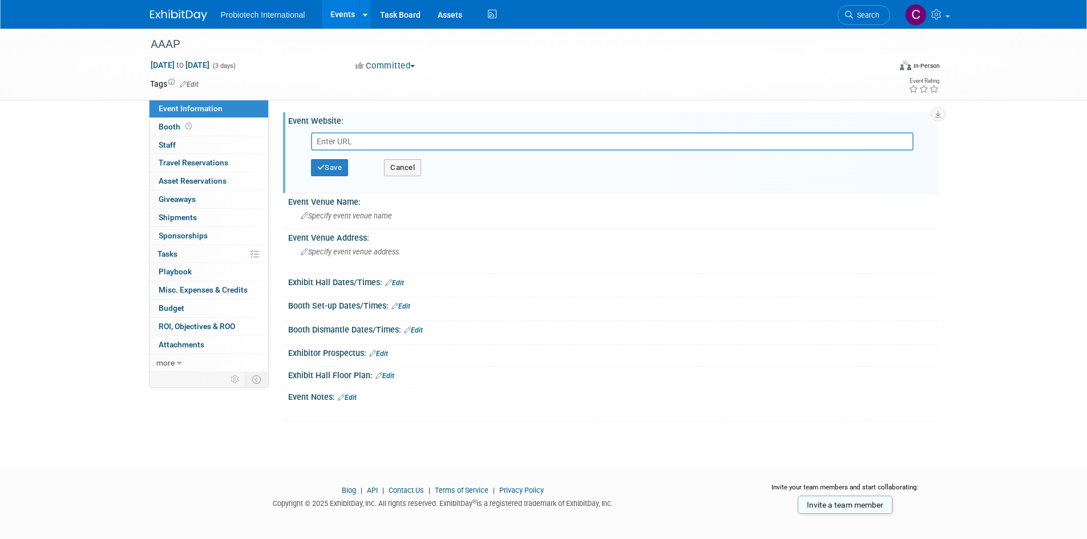
click at [355, 136] on input "text" at bounding box center [612, 141] width 602 height 18
paste input "https://aaap.memberclicks.net/home-page"
type input "https://aaap.memberclicks.net/home-page"
click at [327, 163] on button "Save" at bounding box center [330, 167] width 38 height 17
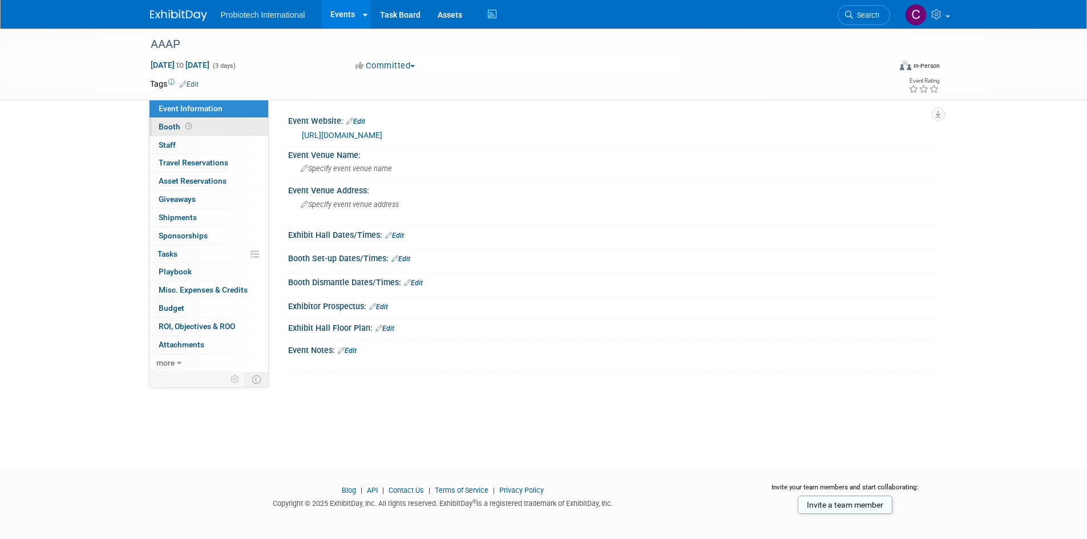
click at [168, 123] on span "Booth" at bounding box center [176, 126] width 35 height 9
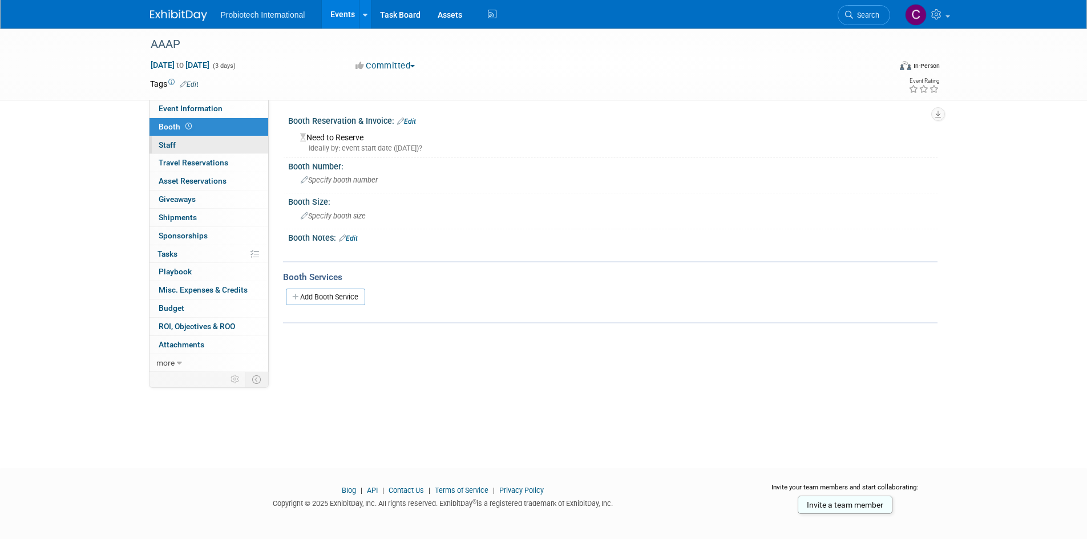
click at [169, 143] on span "Staff 0" at bounding box center [167, 144] width 17 height 9
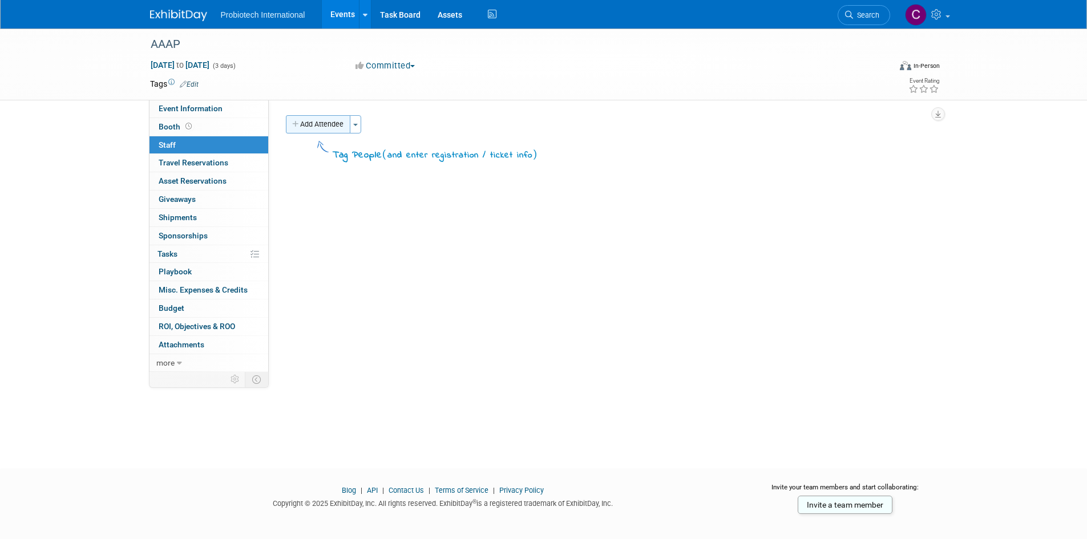
click at [308, 124] on button "Add Attendee" at bounding box center [318, 124] width 64 height 18
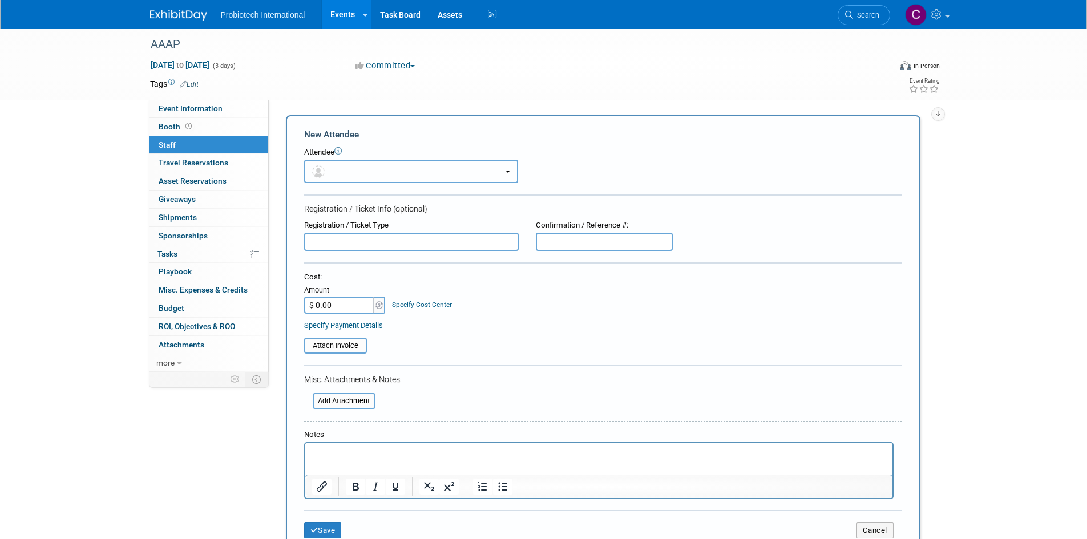
click at [330, 172] on button "button" at bounding box center [411, 171] width 214 height 23
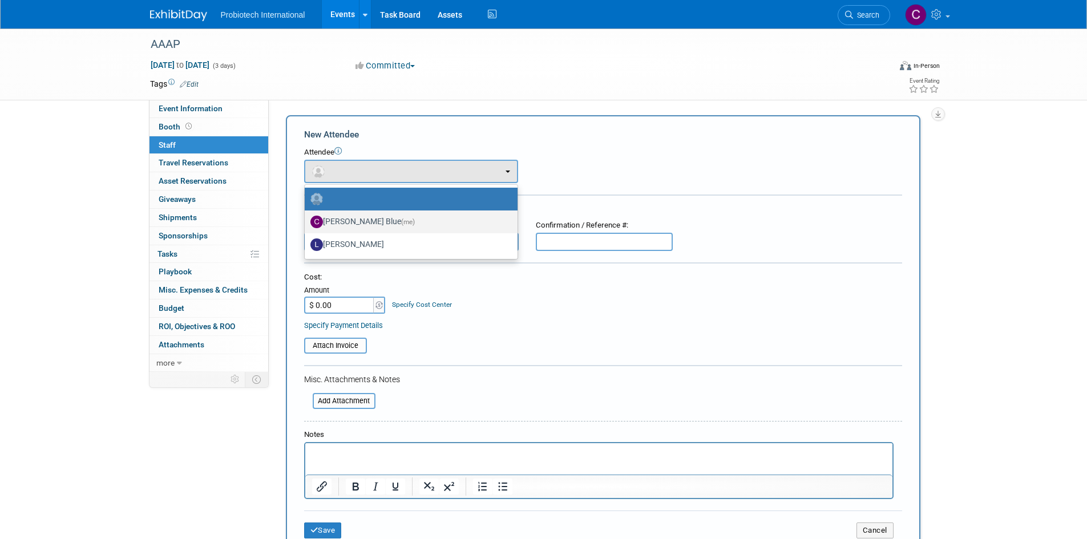
click at [343, 217] on label "Candice Blue (me)" at bounding box center [408, 222] width 196 height 18
click at [306, 217] on input "Candice Blue (me)" at bounding box center [302, 220] width 7 height 7
select select "cb5b42d1-2430-4582-b9b9-054718866430"
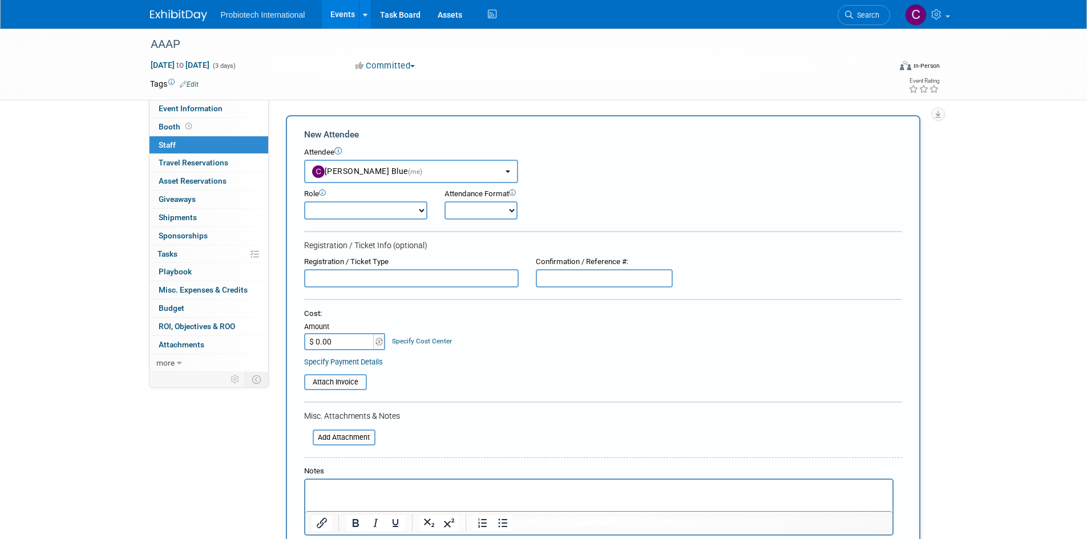
click at [353, 199] on div "Role" at bounding box center [365, 194] width 123 height 11
click at [353, 208] on select "Demonstrator Host Planner Presenter Sales Representative Set-up/Dismantle Crew …" at bounding box center [365, 210] width 123 height 18
click at [304, 201] on select "Demonstrator Host Planner Presenter Sales Representative Set-up/Dismantle Crew …" at bounding box center [365, 210] width 123 height 18
click at [376, 209] on select "Demonstrator Host Planner Presenter Sales Representative Set-up/Dismantle Crew …" at bounding box center [365, 210] width 123 height 18
select select "4"
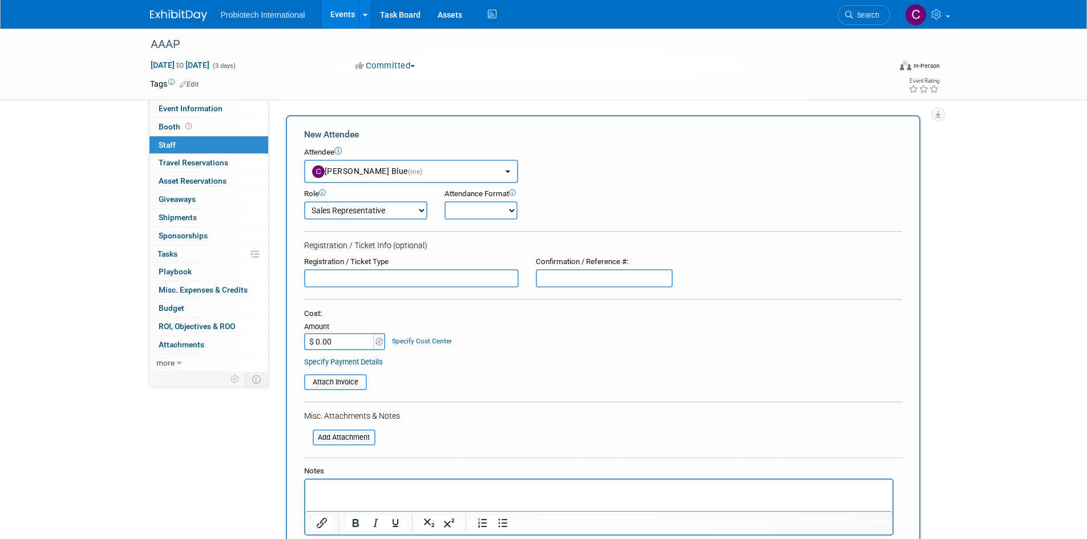
click at [304, 201] on select "Demonstrator Host Planner Presenter Sales Representative Set-up/Dismantle Crew …" at bounding box center [365, 210] width 123 height 18
click at [480, 209] on select "Onsite Remote" at bounding box center [480, 210] width 73 height 18
select select "1"
click at [444, 201] on select "Onsite Remote" at bounding box center [480, 210] width 73 height 18
click at [471, 331] on div "Cost: Amount $ 0.00 Specify Cost Center Cost Center -- Not Specified --" at bounding box center [603, 330] width 598 height 42
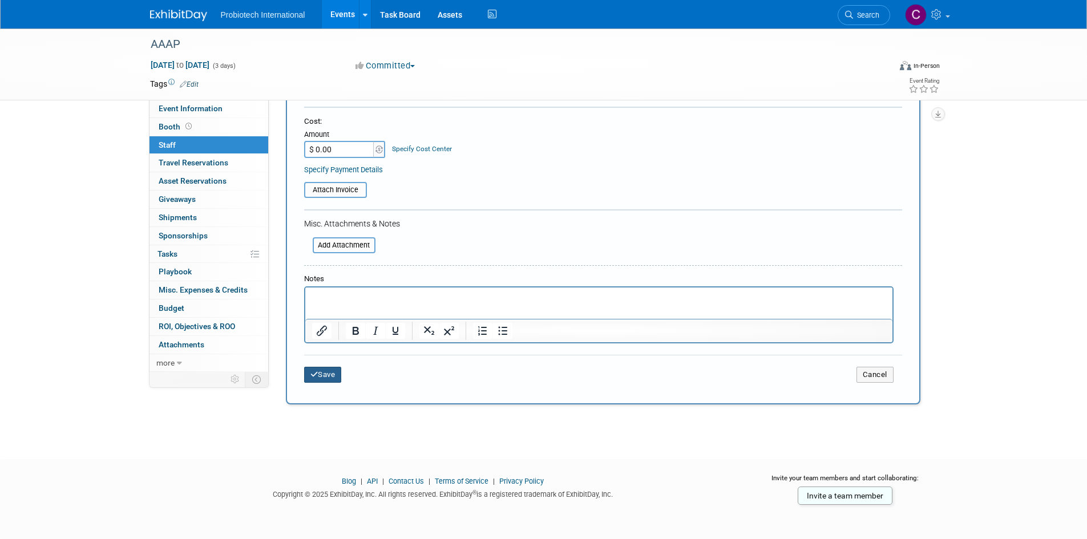
click at [338, 373] on button "Save" at bounding box center [323, 375] width 38 height 16
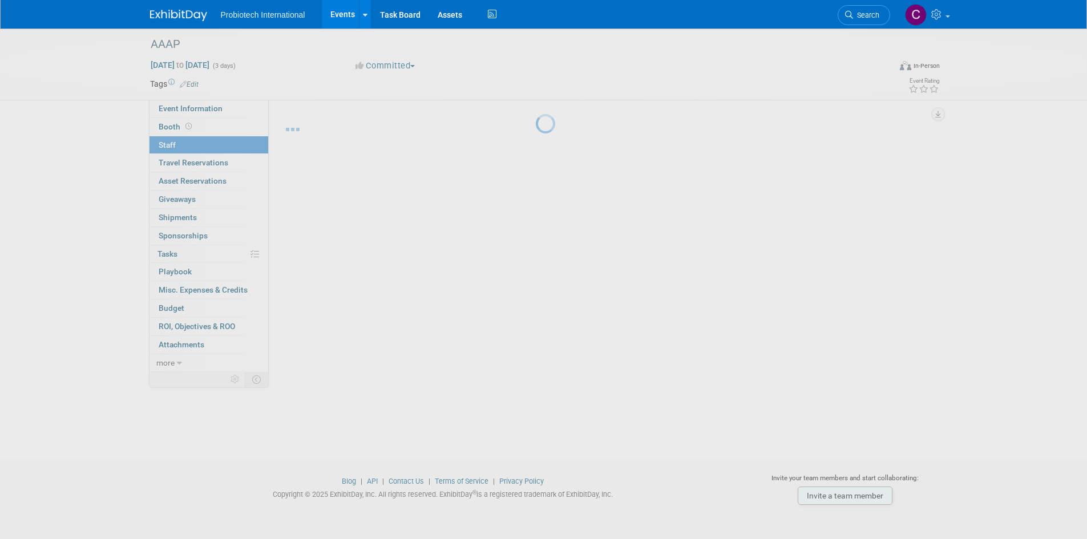
scroll to position [9, 0]
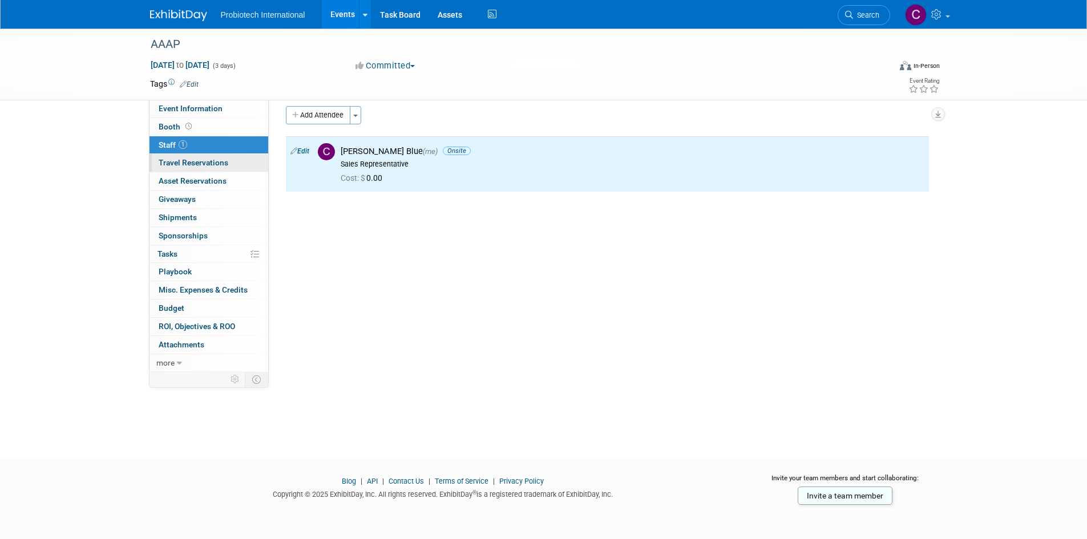
click at [205, 166] on span "Travel Reservations 0" at bounding box center [194, 162] width 70 height 9
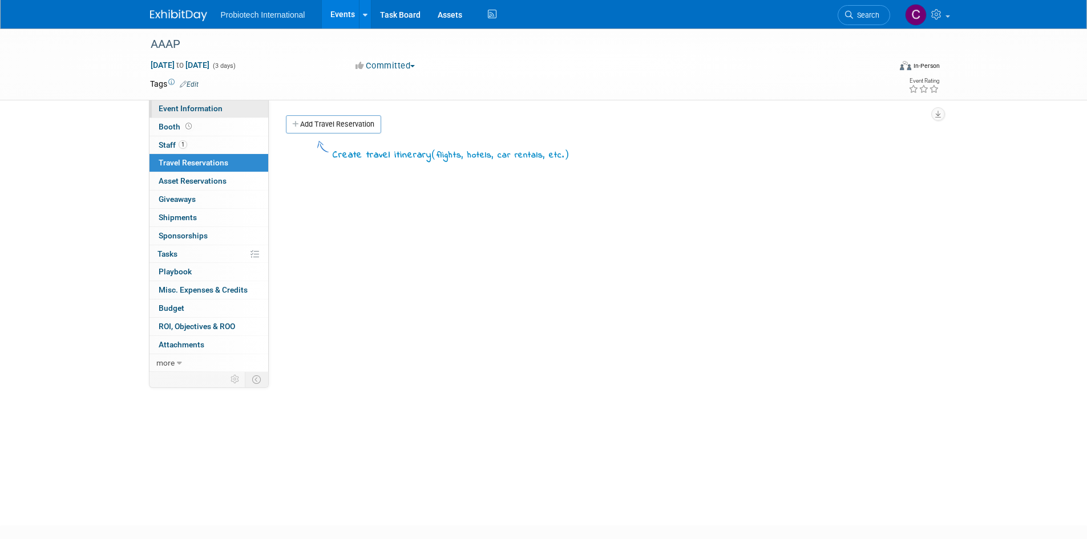
click at [210, 107] on span "Event Information" at bounding box center [191, 108] width 64 height 9
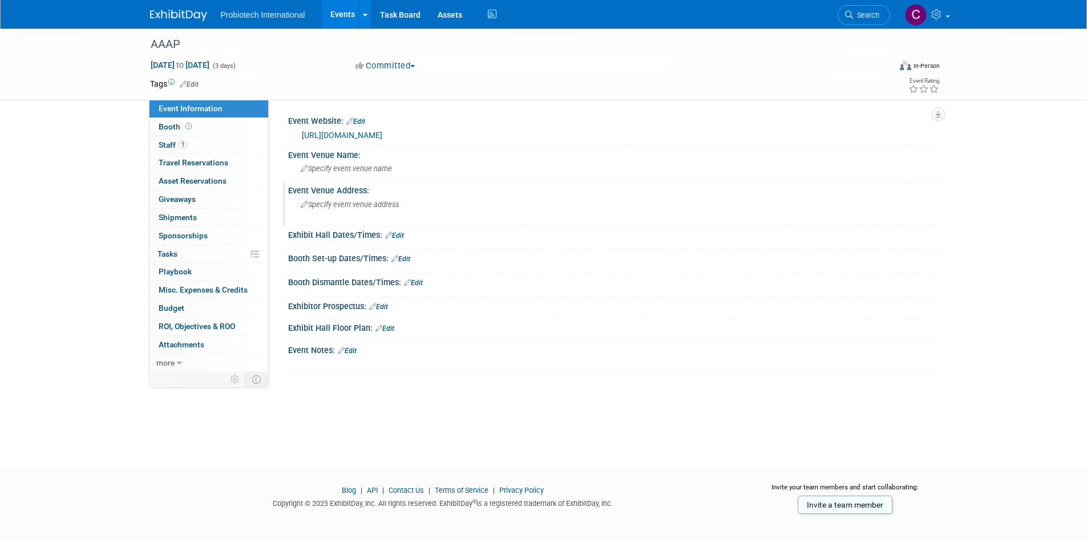
click at [354, 201] on span "Specify event venue address" at bounding box center [350, 204] width 98 height 9
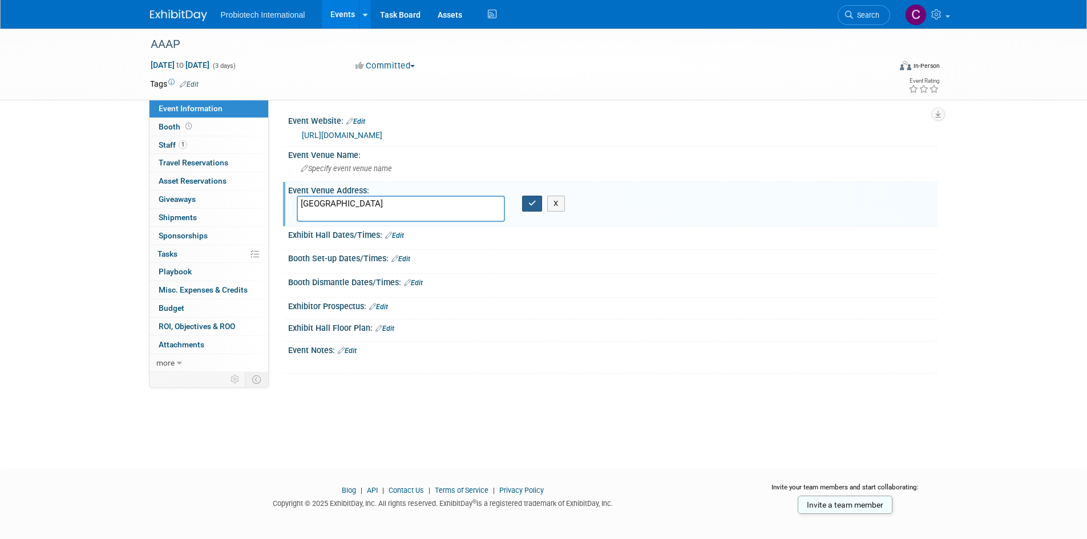
type textarea "Hilton Orlando Lake Buena Vista"
click at [533, 201] on icon "button" at bounding box center [532, 203] width 8 height 7
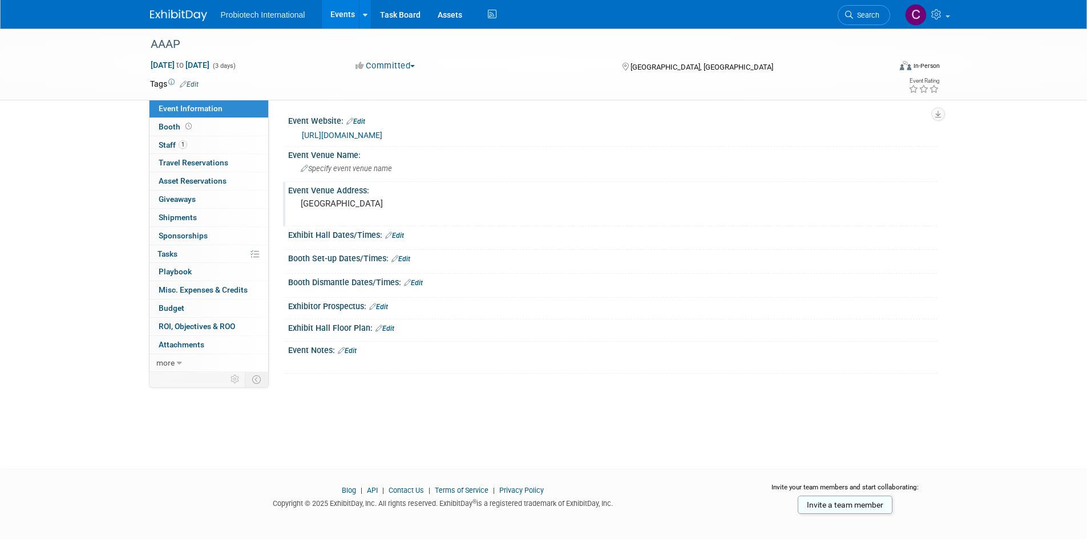
click at [175, 10] on img at bounding box center [178, 15] width 57 height 11
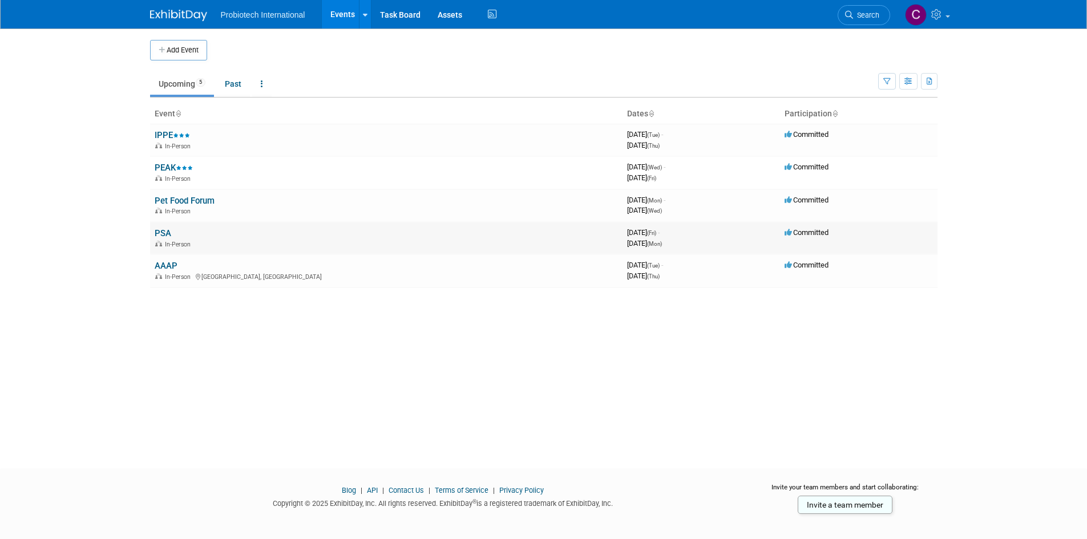
click at [167, 235] on link "PSA" at bounding box center [163, 233] width 17 height 10
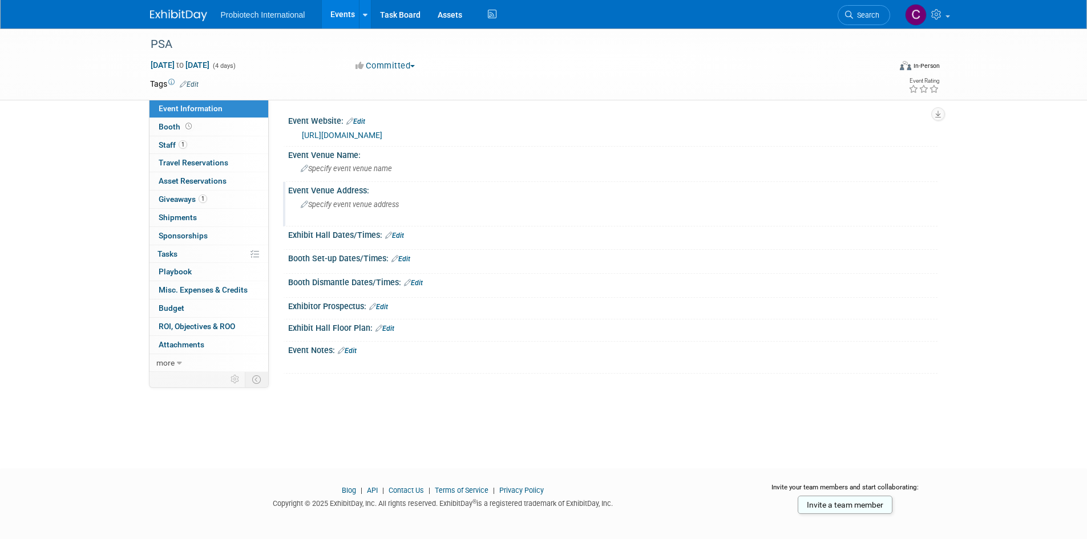
click at [341, 199] on div "Specify event venue address" at bounding box center [423, 209] width 253 height 26
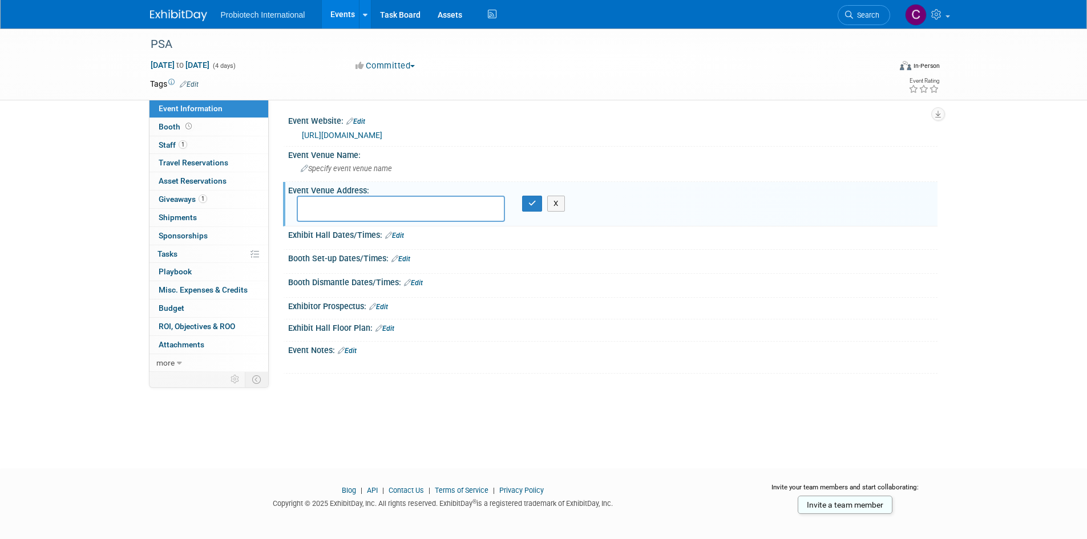
paste textarea "[GEOGRAPHIC_DATA], [GEOGRAPHIC_DATA], [GEOGRAPHIC_DATA]"
type textarea "[GEOGRAPHIC_DATA], [GEOGRAPHIC_DATA], [GEOGRAPHIC_DATA]"
click at [529, 205] on icon "button" at bounding box center [532, 203] width 8 height 7
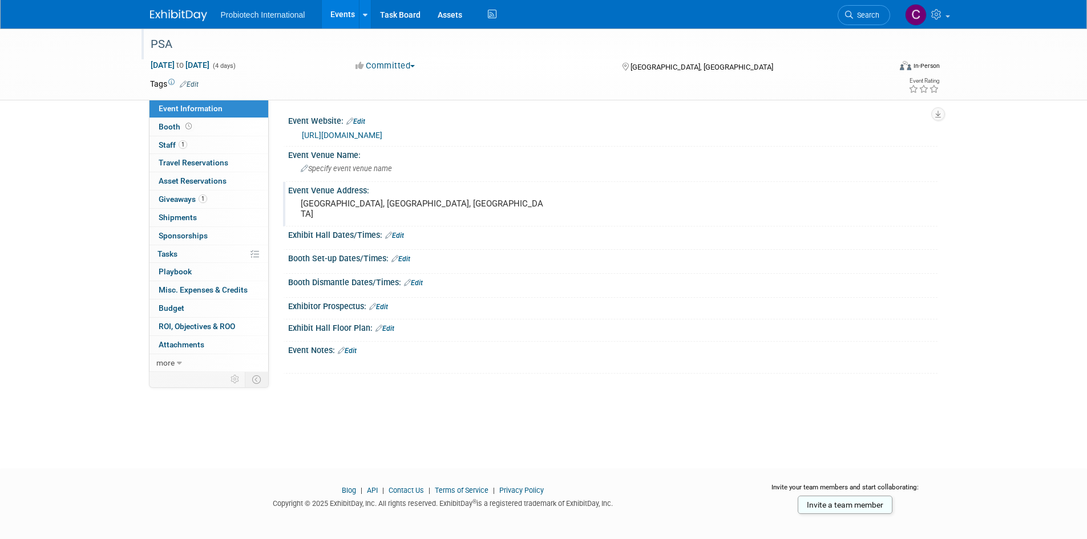
click at [160, 48] on div "PSA" at bounding box center [510, 44] width 726 height 21
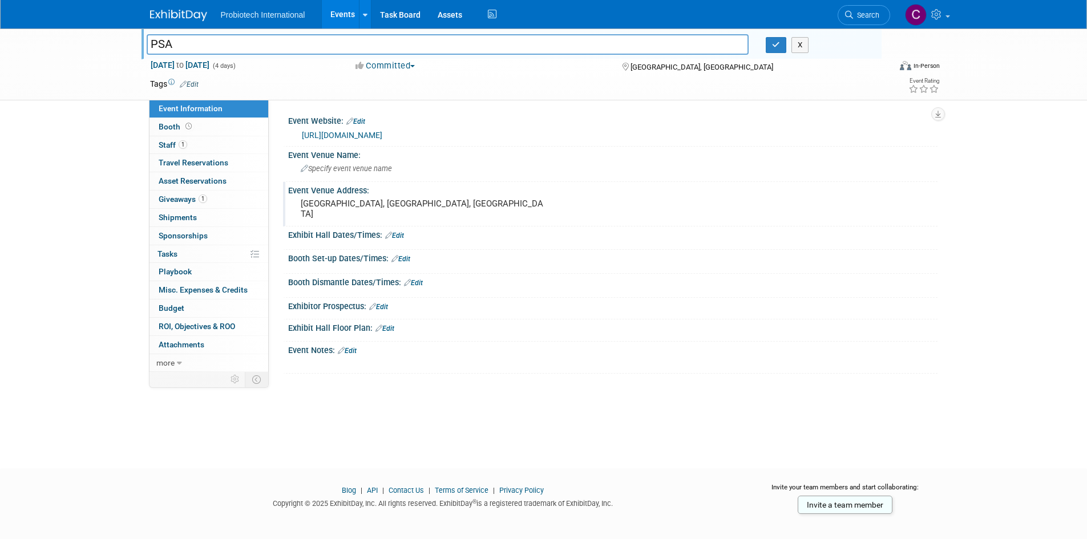
click at [142, 87] on div "Tags Edit" at bounding box center [477, 83] width 673 height 15
click at [772, 51] on button "button" at bounding box center [776, 45] width 21 height 16
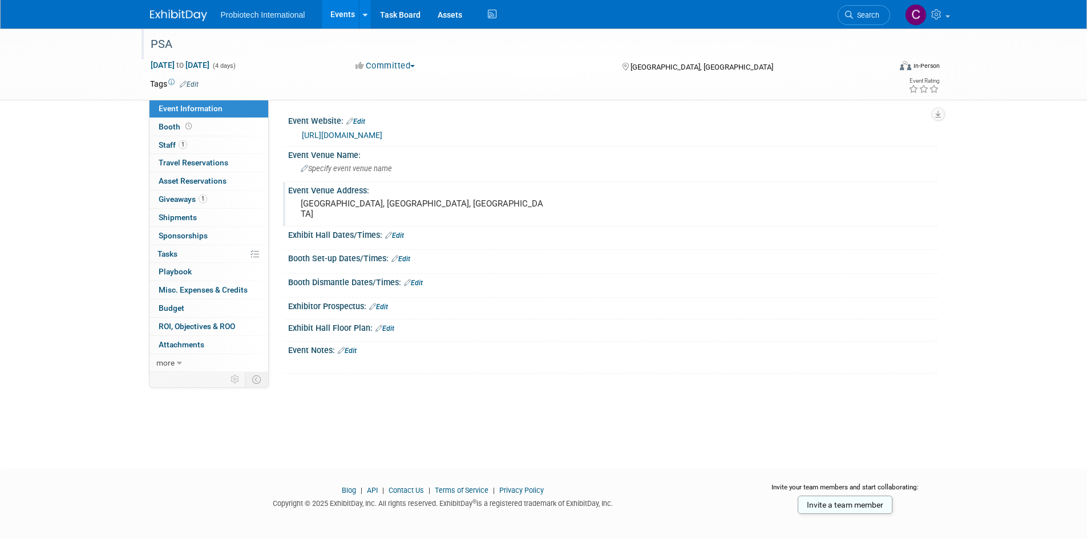
click at [189, 11] on img at bounding box center [178, 15] width 57 height 11
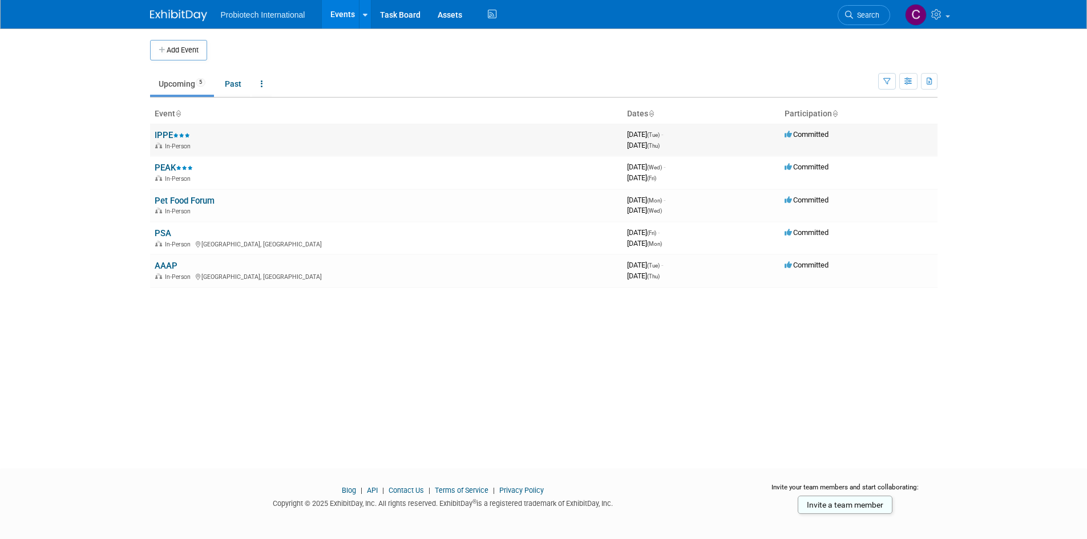
click at [165, 136] on link "IPPE" at bounding box center [172, 135] width 35 height 10
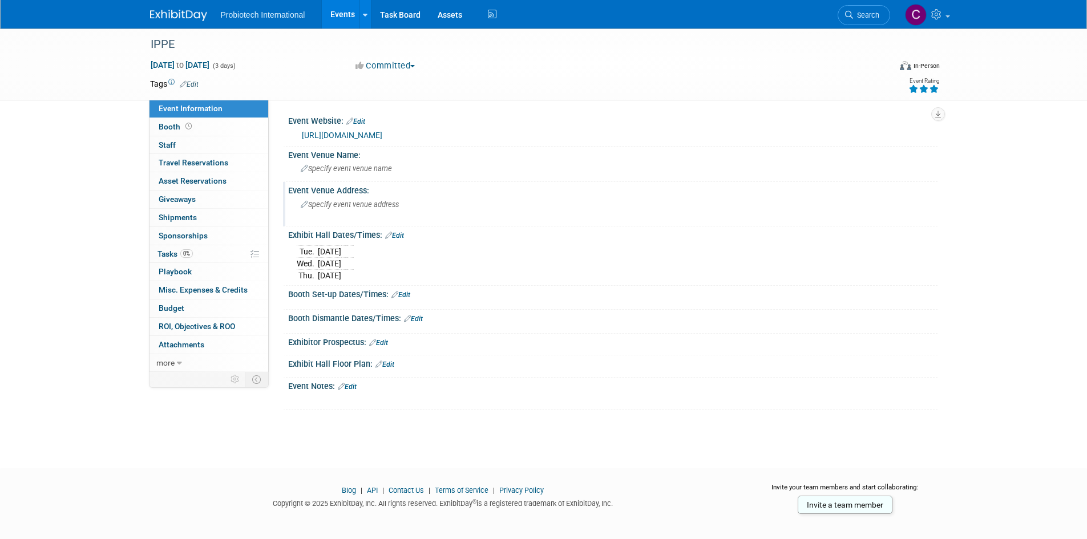
click at [338, 209] on div "Specify event venue address" at bounding box center [423, 209] width 253 height 26
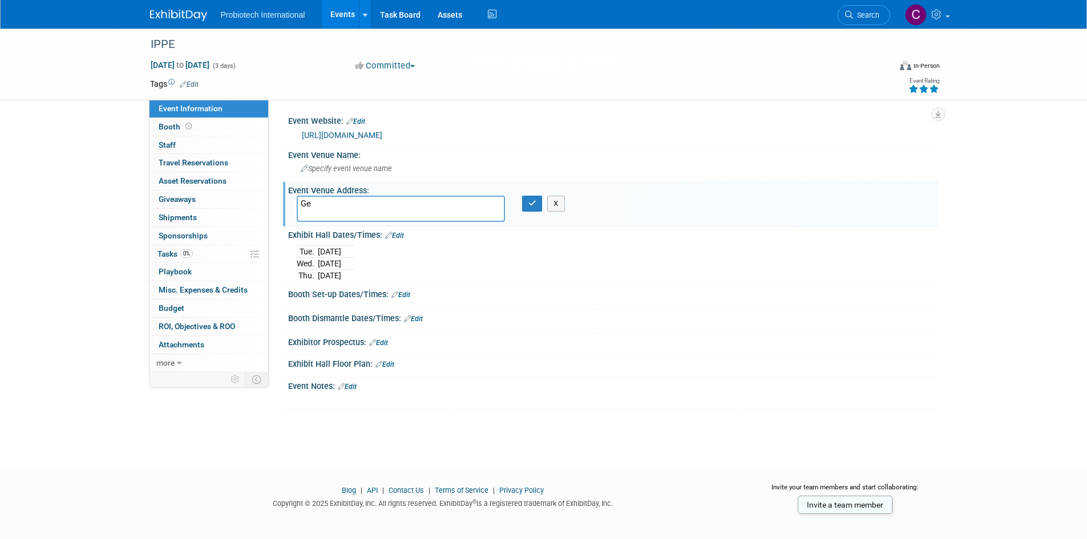
type textarea "G"
type textarea "[GEOGRAPHIC_DATA], [GEOGRAPHIC_DATA]"
click at [523, 212] on div "[GEOGRAPHIC_DATA], [GEOGRAPHIC_DATA] X" at bounding box center [423, 209] width 270 height 26
click at [528, 210] on button "button" at bounding box center [532, 204] width 21 height 16
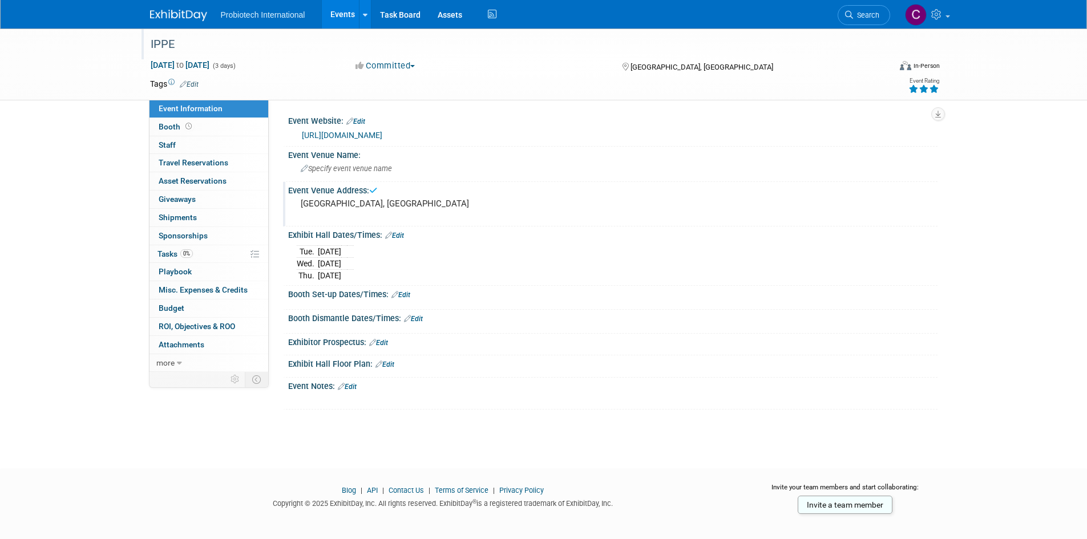
click at [167, 41] on div "IPPE" at bounding box center [510, 44] width 726 height 21
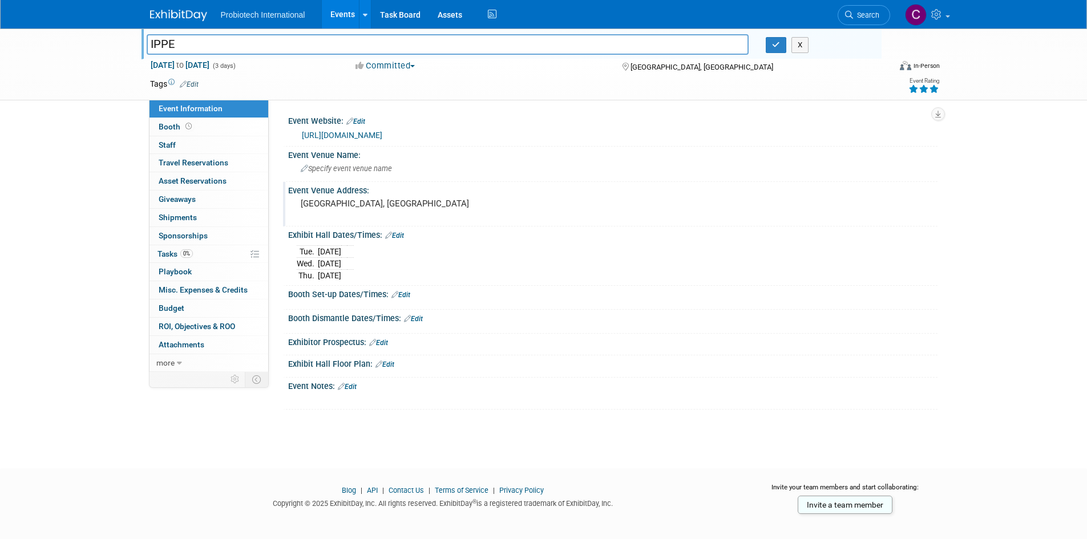
click at [169, 14] on img at bounding box center [178, 15] width 57 height 11
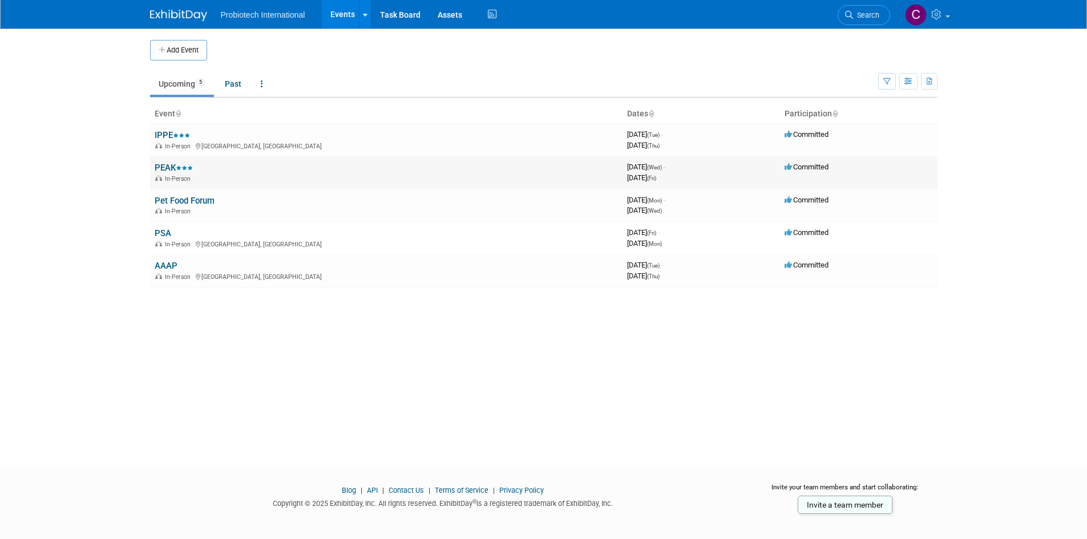
click at [165, 167] on link "PEAK" at bounding box center [174, 168] width 38 height 10
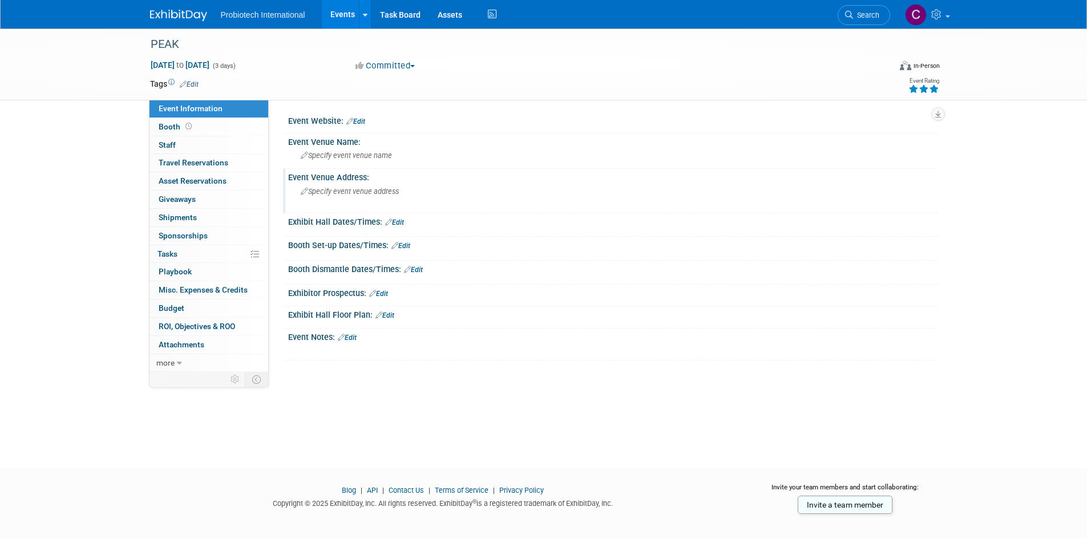
click at [335, 188] on span "Specify event venue address" at bounding box center [350, 191] width 98 height 9
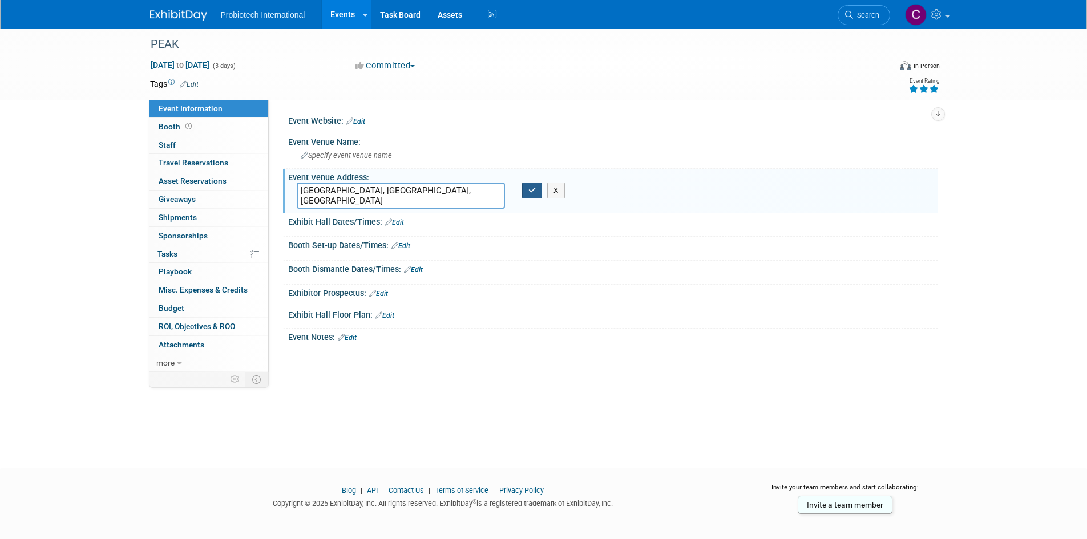
type textarea "Minneapolis Convention Center, Minneapolis, MN"
click at [529, 192] on icon "button" at bounding box center [532, 190] width 8 height 7
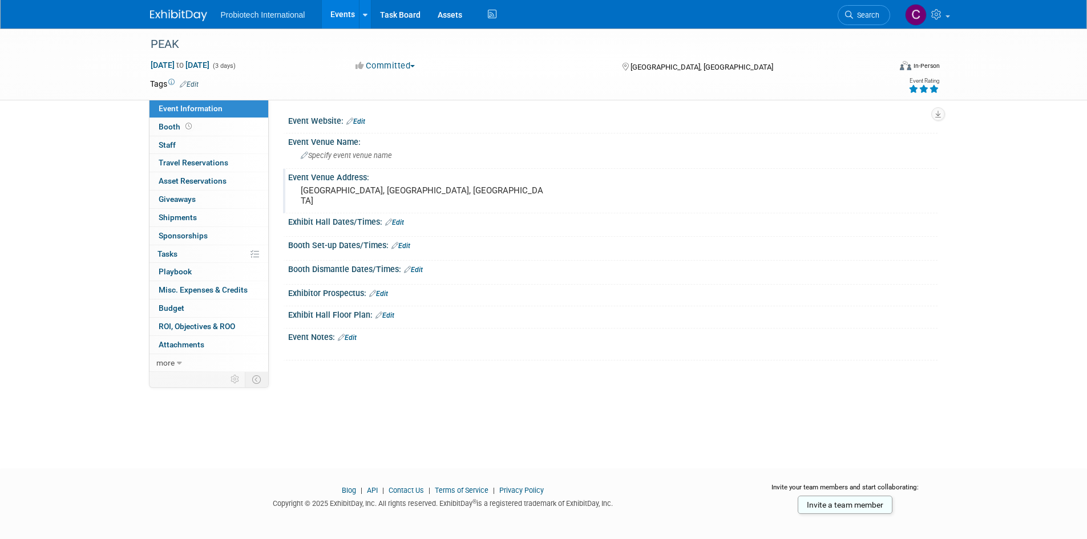
click at [193, 80] on link "Edit" at bounding box center [189, 84] width 19 height 8
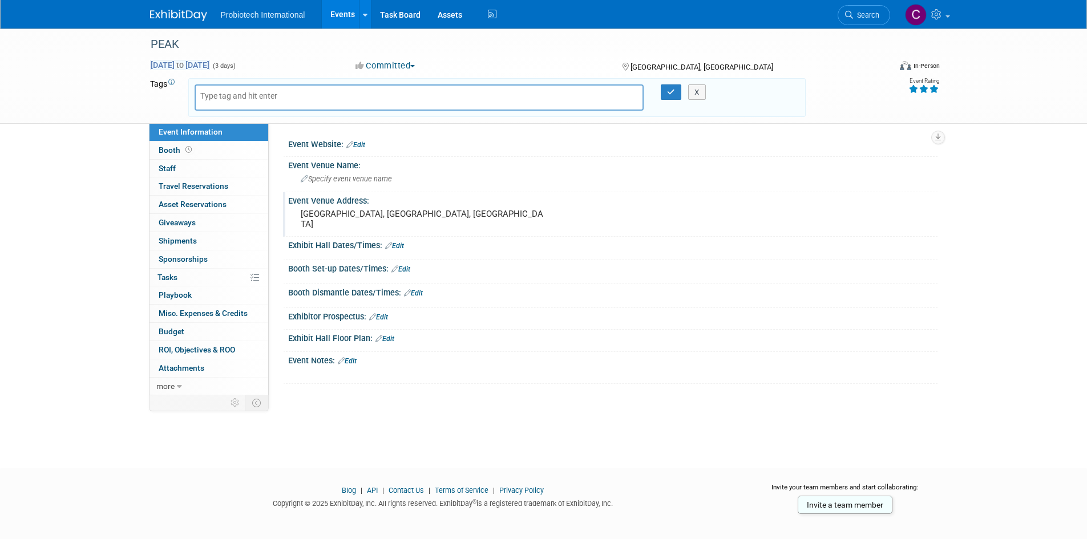
click at [210, 66] on span "Apr 8, 2026 to Apr 10, 2026" at bounding box center [180, 65] width 60 height 10
select select "3"
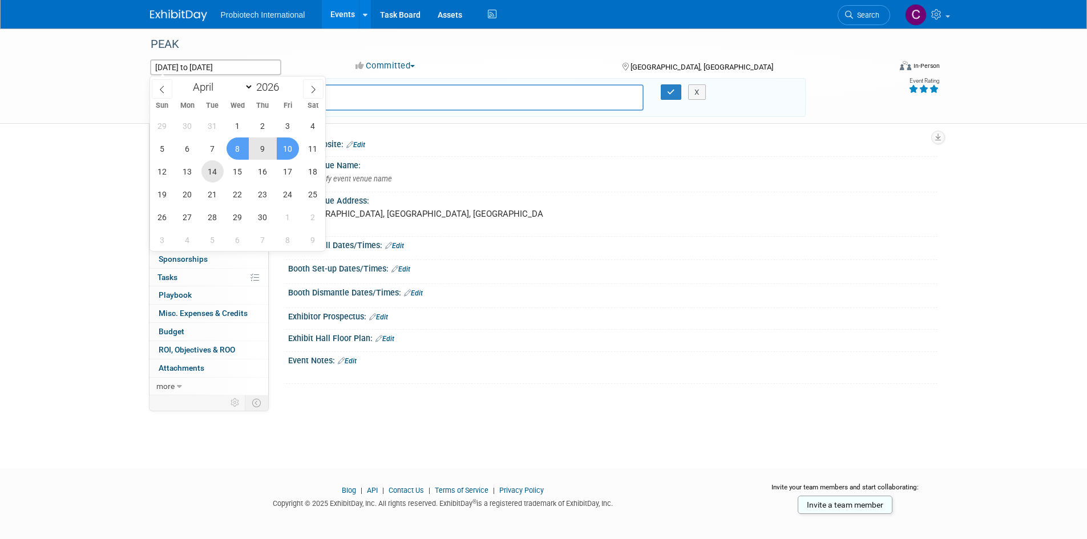
click at [208, 168] on span "14" at bounding box center [212, 171] width 22 height 22
type input "Apr 14, 2026"
click at [261, 170] on span "16" at bounding box center [263, 171] width 22 height 22
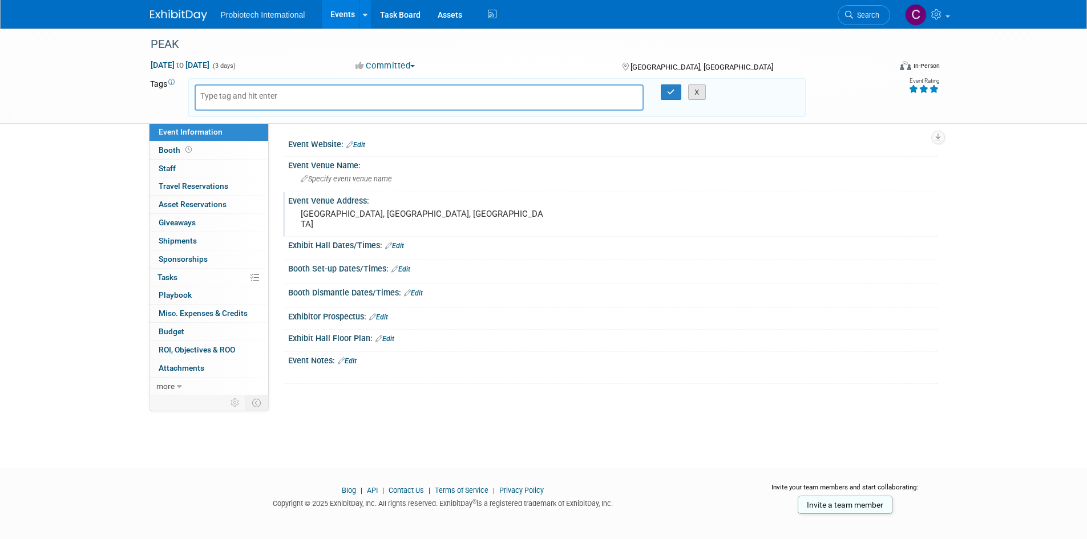
click at [695, 90] on button "X" at bounding box center [697, 92] width 18 height 16
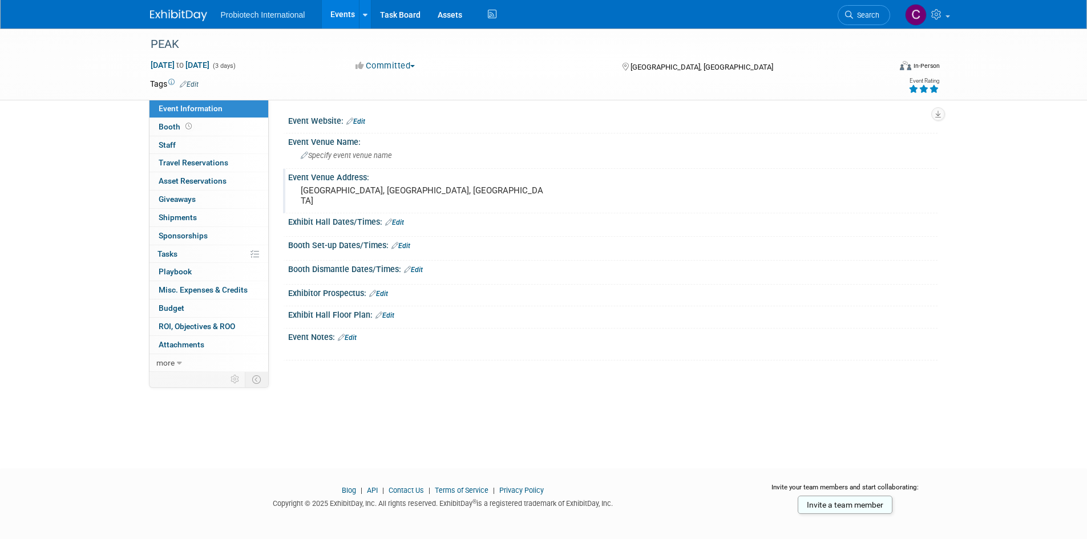
click at [266, 14] on span "Probiotech International" at bounding box center [263, 14] width 84 height 9
click at [168, 12] on img at bounding box center [178, 15] width 57 height 11
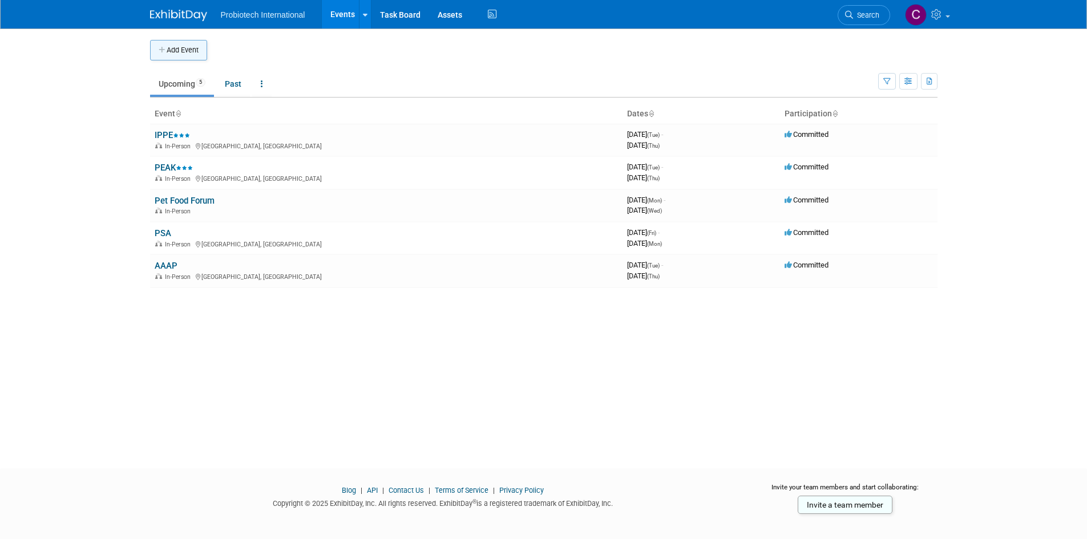
click at [195, 54] on button "Add Event" at bounding box center [178, 50] width 57 height 21
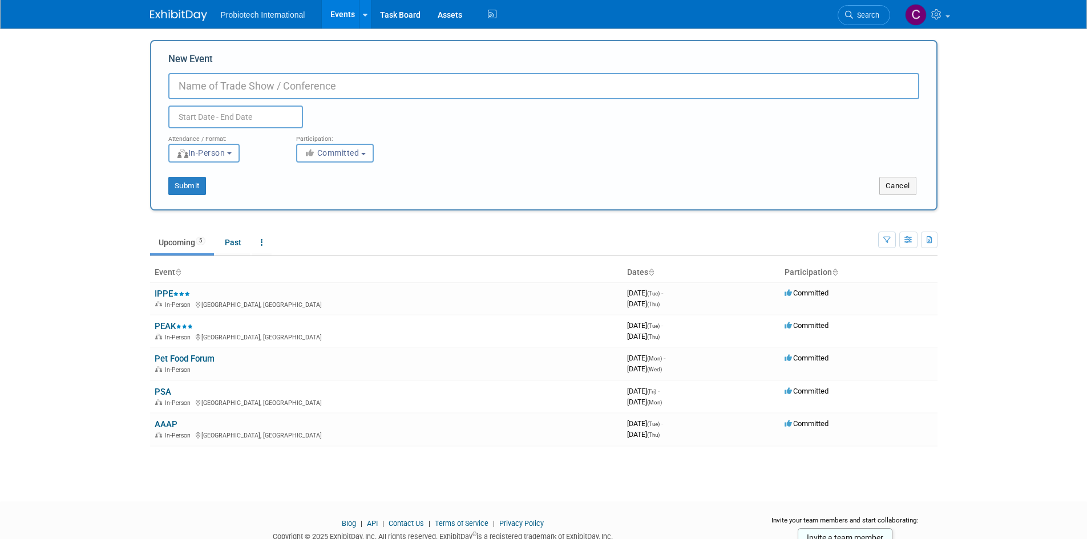
paste input "AAAP and Poultry Science Association Joint Meeting"
type input "AAAP and Poultry Science Association Joint Meeting"
click at [244, 112] on input "text" at bounding box center [235, 117] width 135 height 23
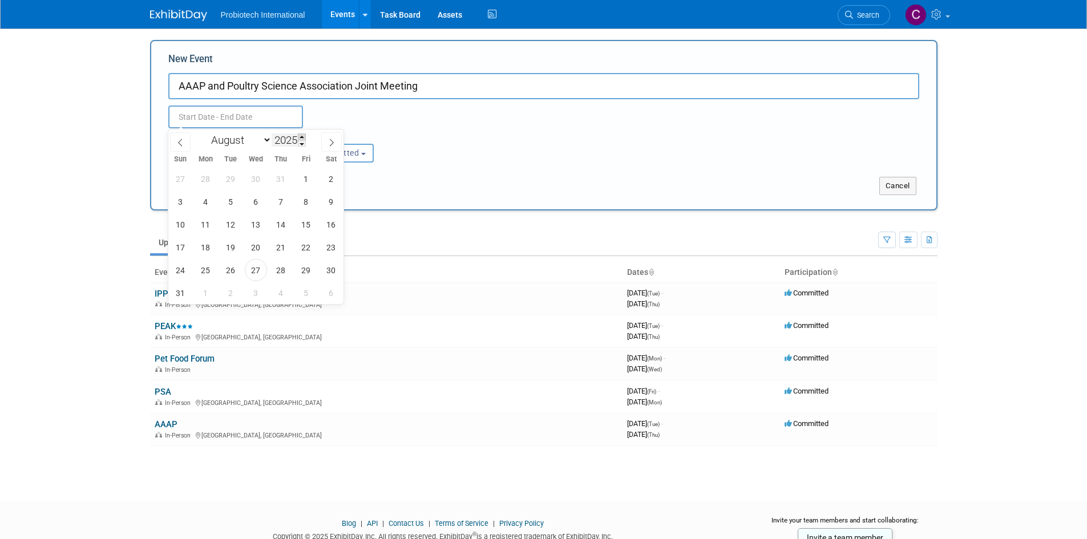
click at [304, 135] on span at bounding box center [302, 136] width 8 height 7
type input "2027"
click at [180, 141] on icon at bounding box center [180, 143] width 8 height 8
select select "6"
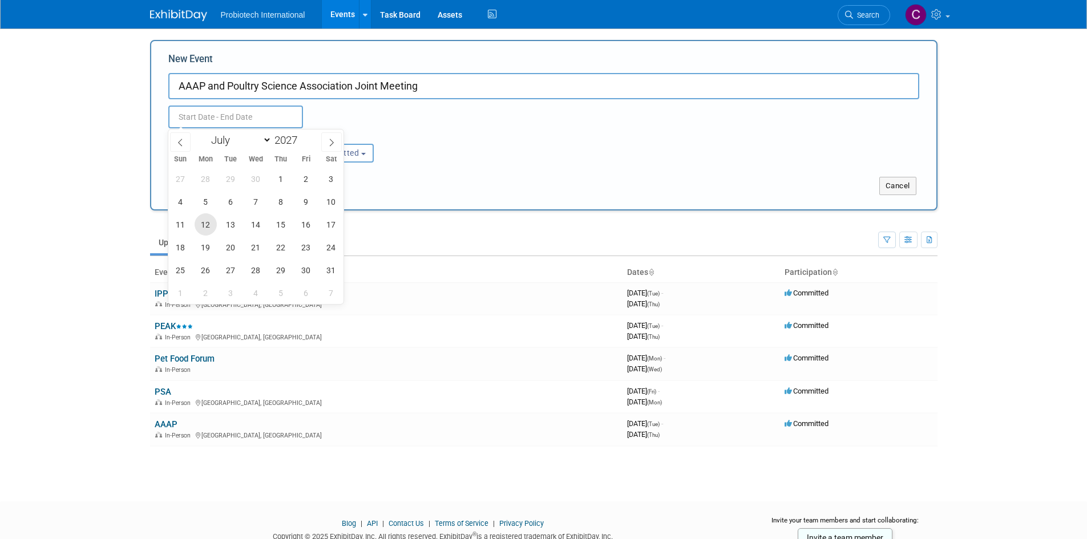
click at [200, 218] on span "12" at bounding box center [206, 224] width 22 height 22
click at [288, 222] on span "15" at bounding box center [281, 224] width 22 height 22
type input "Jul 12, 2027 to Jul 15, 2027"
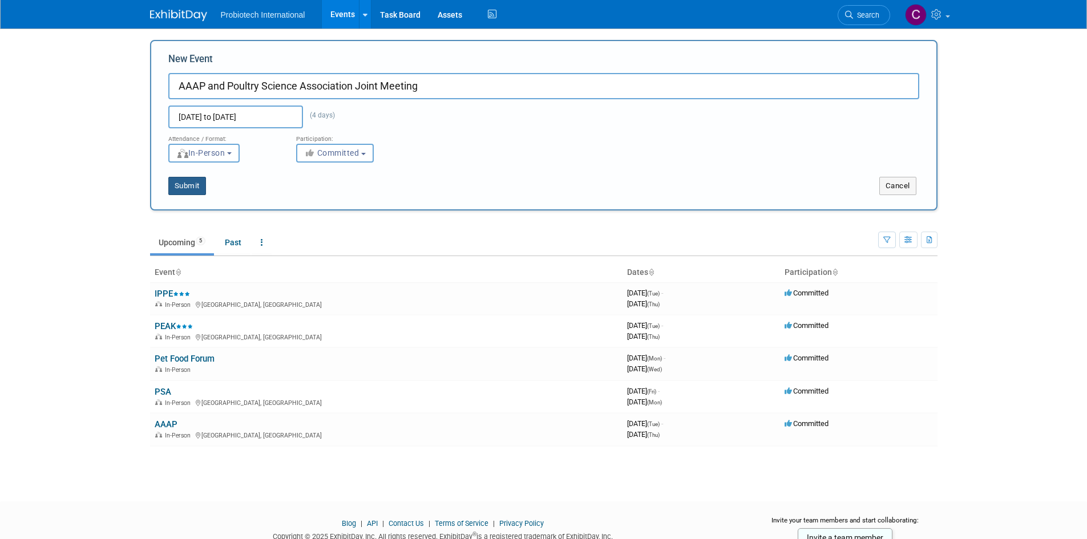
click at [186, 187] on button "Submit" at bounding box center [187, 186] width 38 height 18
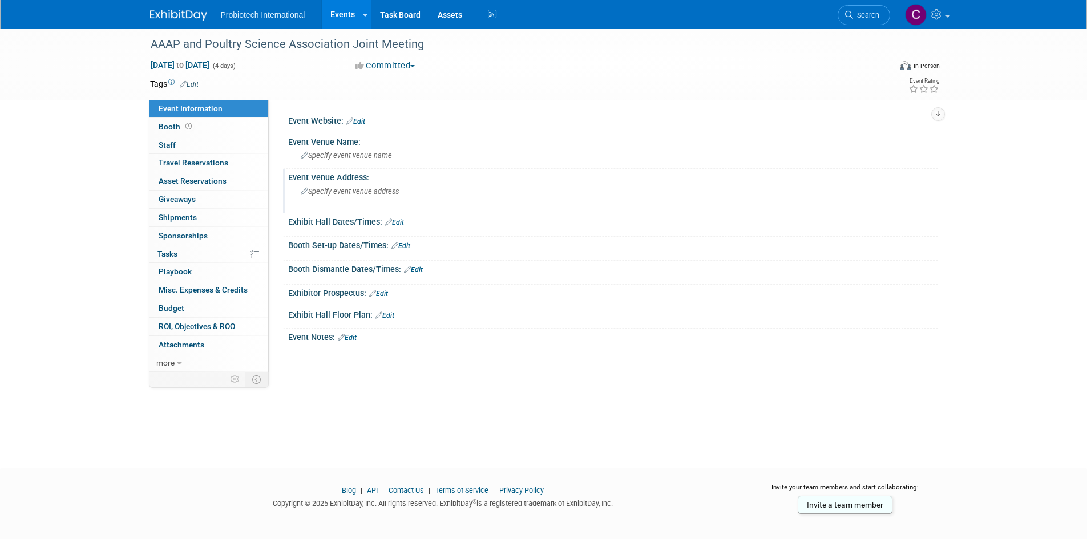
click at [349, 200] on div "Specify event venue address" at bounding box center [423, 196] width 253 height 26
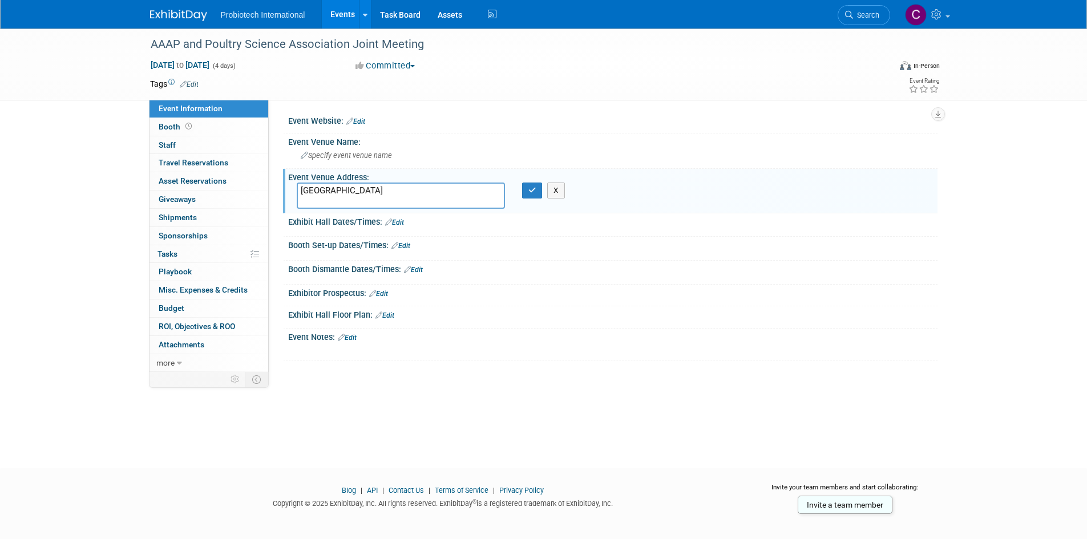
click at [362, 192] on textarea "[GEOGRAPHIC_DATA]" at bounding box center [401, 196] width 208 height 26
type textarea "Omni [GEOGRAPHIC_DATA][US_STATE]"
click at [525, 197] on button "button" at bounding box center [532, 191] width 21 height 16
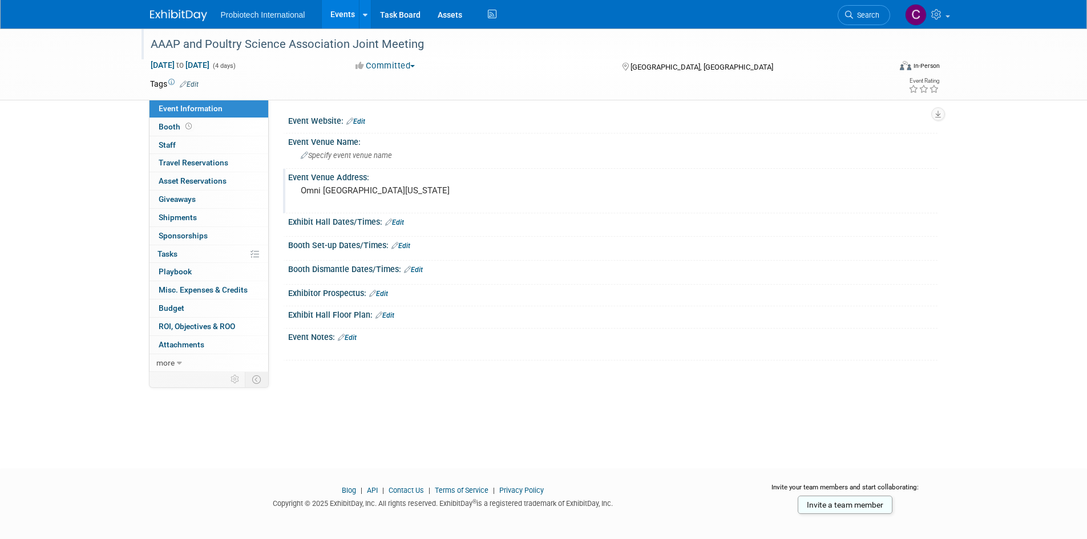
click at [173, 42] on div "AAAP and Poultry Science Association Joint Meeting" at bounding box center [510, 44] width 726 height 21
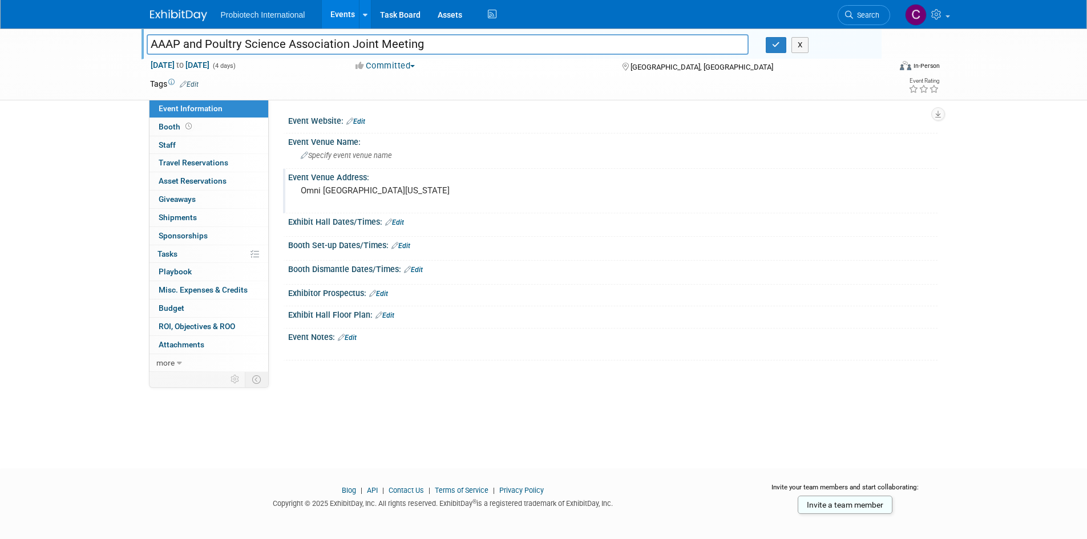
click at [242, 7] on li "Probiotech International" at bounding box center [271, 10] width 101 height 17
click at [243, 18] on span "Probiotech International" at bounding box center [263, 14] width 84 height 9
click at [182, 16] on img at bounding box center [178, 15] width 57 height 11
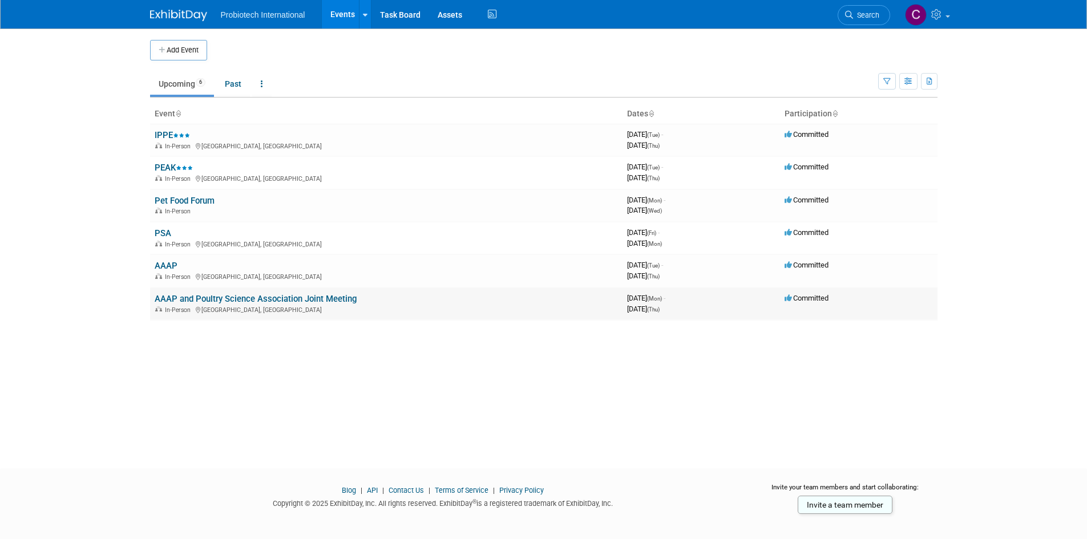
click at [200, 303] on link "AAAP and Poultry Science Association Joint Meeting" at bounding box center [256, 299] width 202 height 10
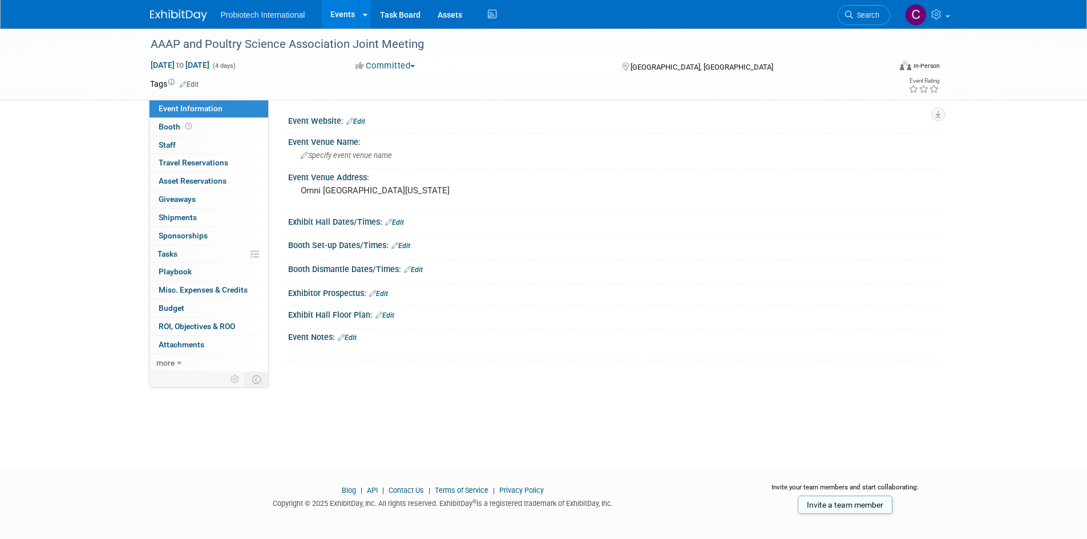
click at [404, 68] on button "Committed" at bounding box center [385, 66] width 68 height 12
click at [416, 102] on link "Considering" at bounding box center [397, 100] width 90 height 16
click at [149, 10] on div "Probiotech International Events Add Event Bulk Upload Events Shareable Event Bo…" at bounding box center [543, 14] width 804 height 29
click at [169, 15] on img at bounding box center [178, 15] width 57 height 11
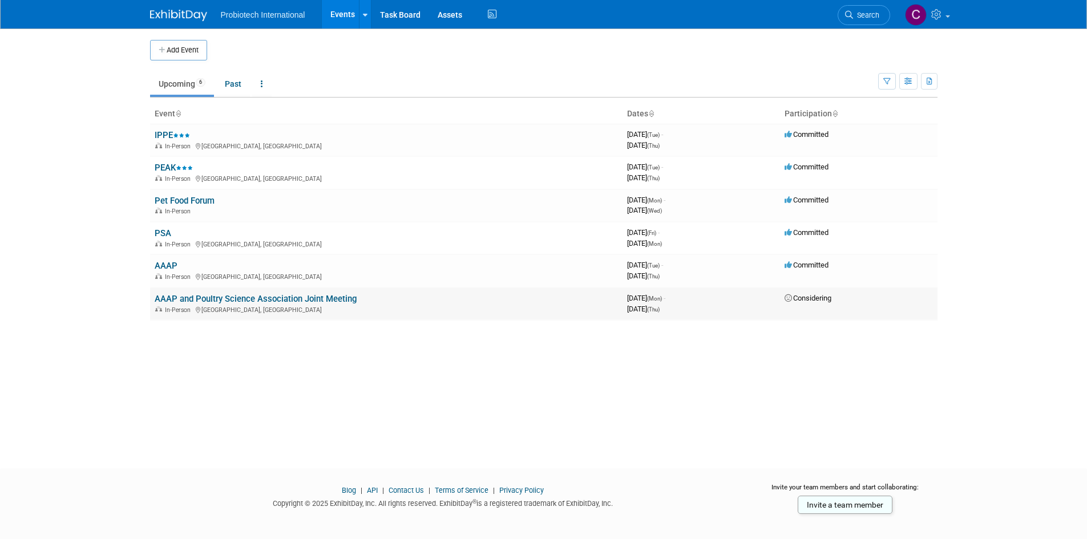
click at [272, 301] on link "AAAP and Poultry Science Association Joint Meeting" at bounding box center [256, 299] width 202 height 10
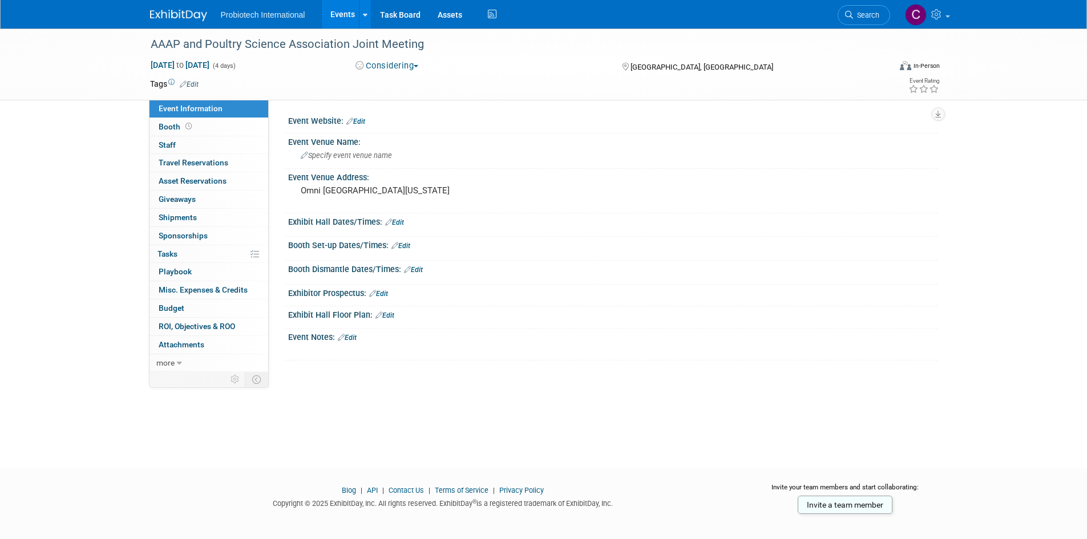
click at [385, 67] on button "Considering" at bounding box center [386, 66] width 71 height 12
click at [402, 84] on link "Committed" at bounding box center [397, 84] width 90 height 16
click at [160, 47] on div "AAAP and Poultry Science Association Joint Meeting" at bounding box center [510, 44] width 726 height 21
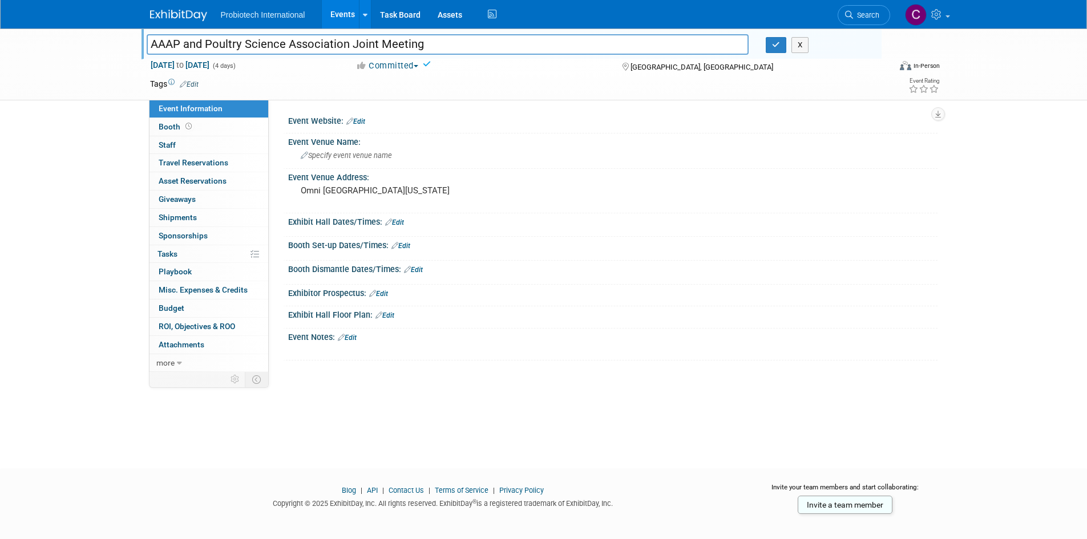
click at [175, 19] on img at bounding box center [178, 15] width 57 height 11
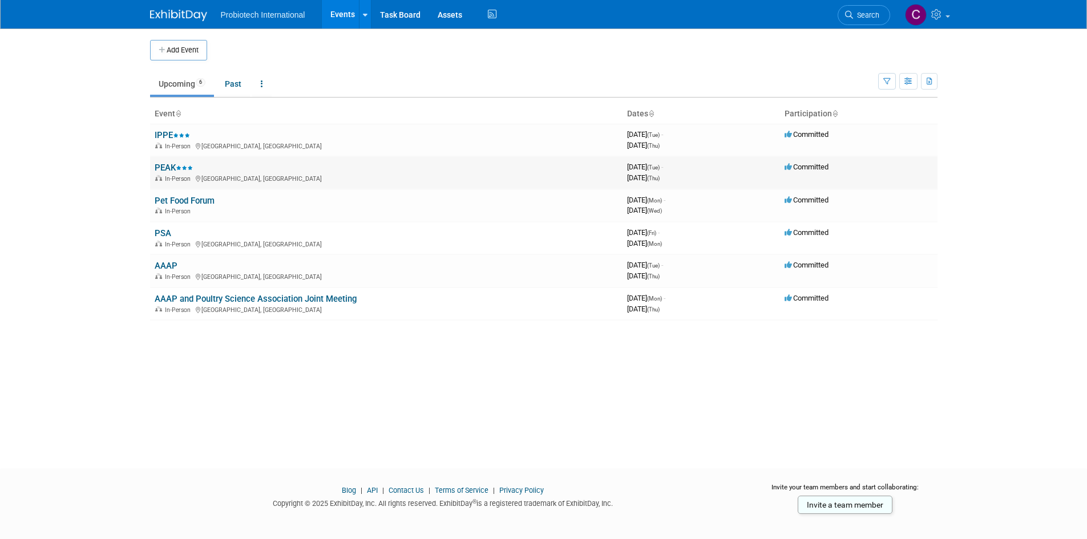
click at [165, 165] on link "PEAK" at bounding box center [174, 168] width 38 height 10
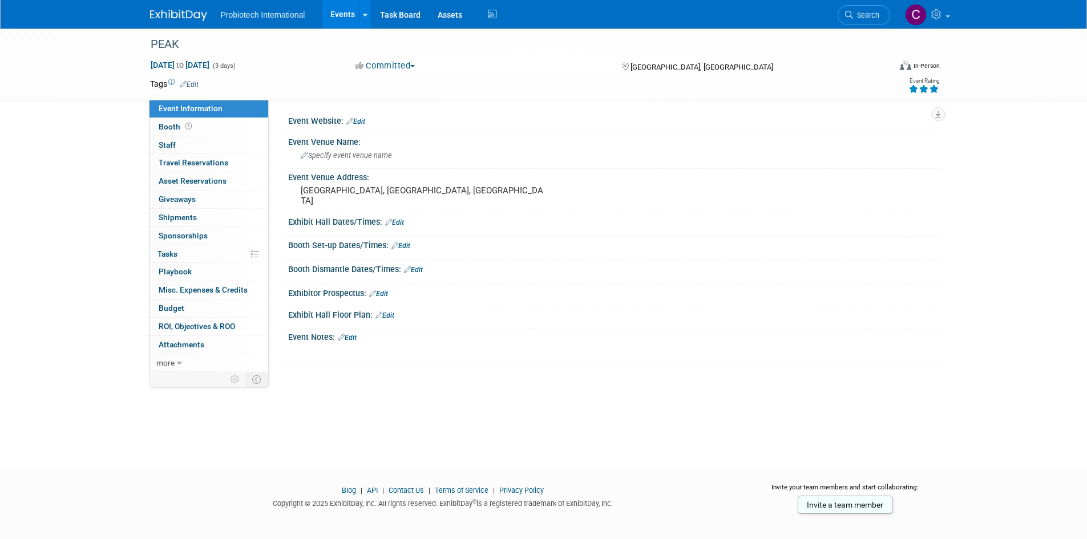
click at [390, 222] on icon at bounding box center [388, 221] width 7 height 7
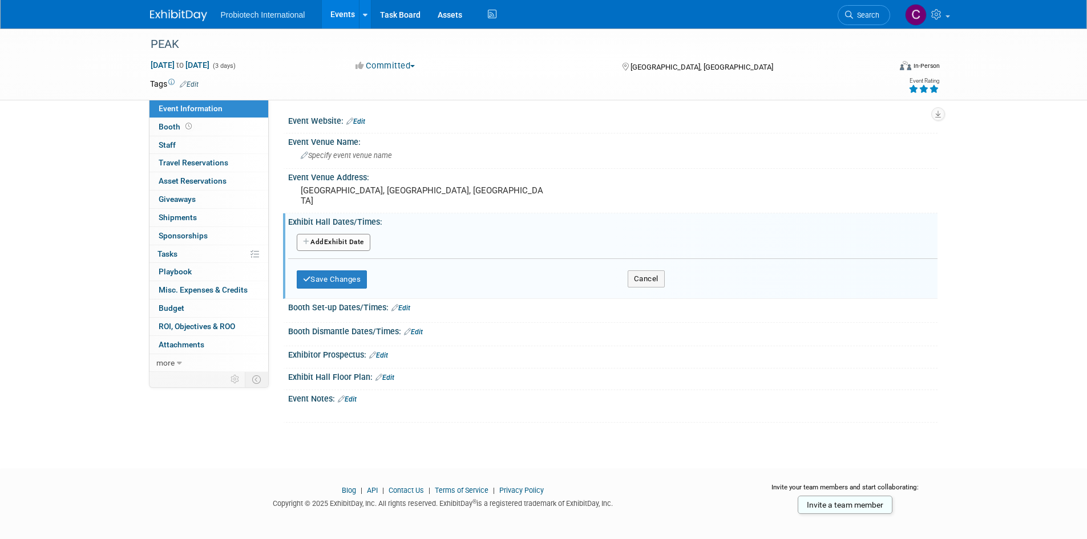
click at [353, 245] on button "Add Another Exhibit Date" at bounding box center [334, 242] width 74 height 17
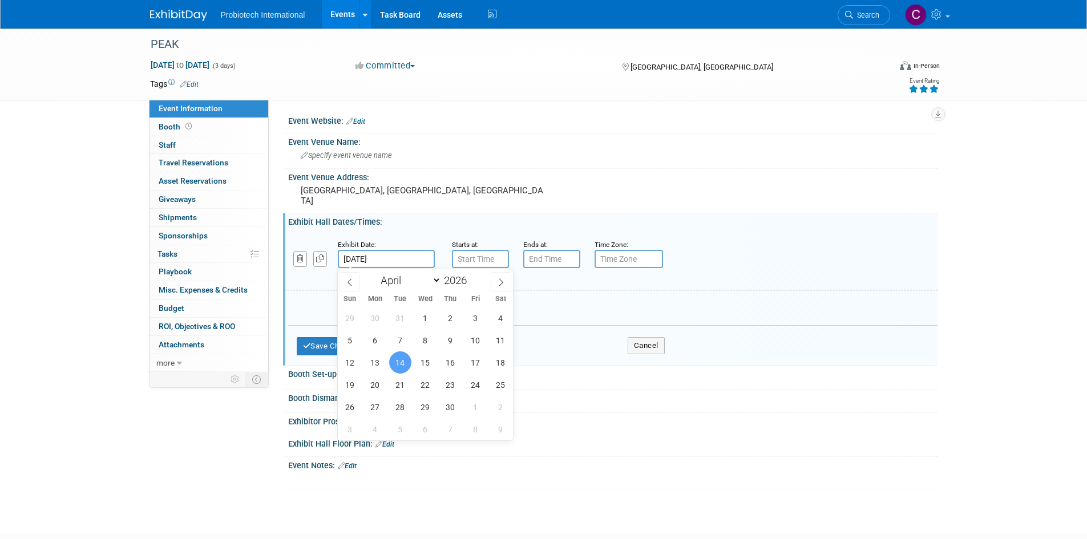
click at [364, 256] on input "Apr 14, 2026" at bounding box center [386, 259] width 97 height 18
click at [427, 368] on span "15" at bounding box center [425, 362] width 22 height 22
type input "Apr 15, 2026"
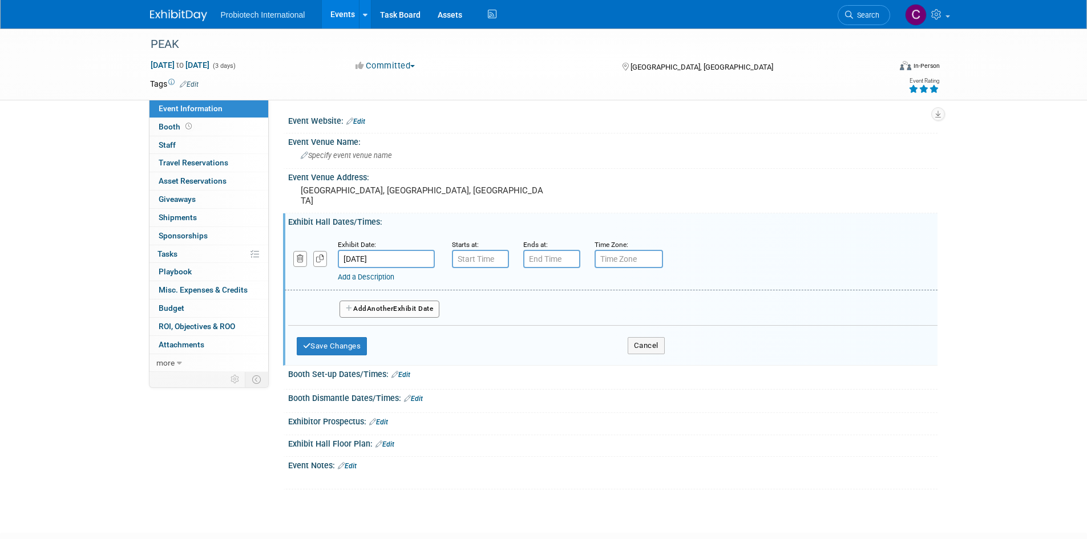
click at [410, 313] on button "Add Another Exhibit Date" at bounding box center [389, 309] width 100 height 17
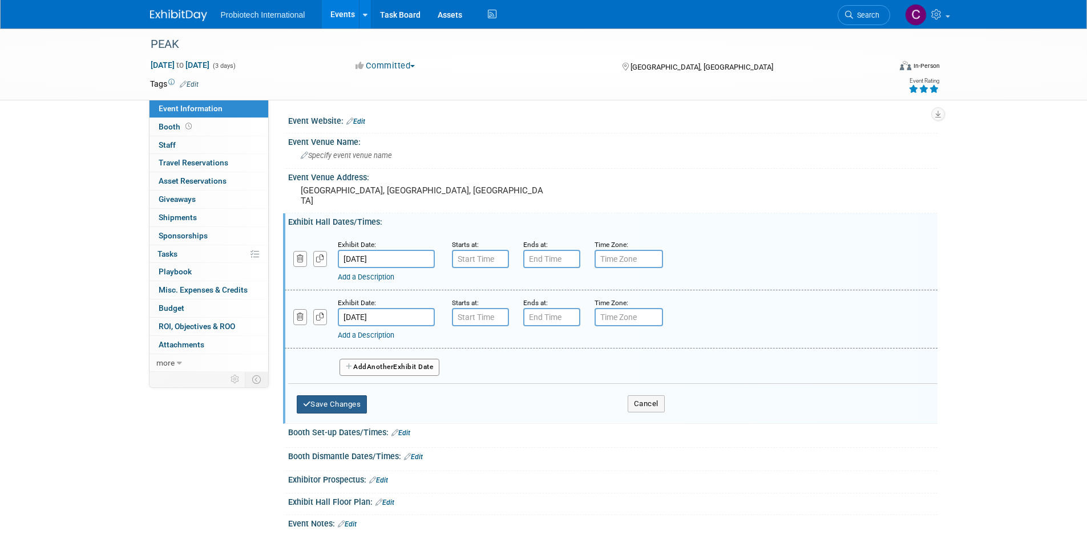
click at [341, 400] on button "Save Changes" at bounding box center [332, 404] width 71 height 18
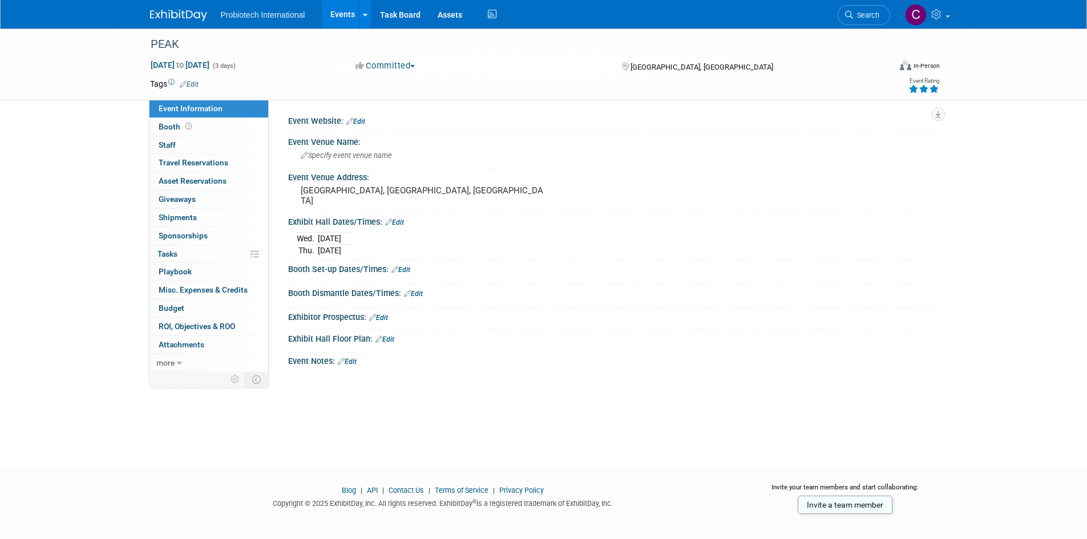
click at [183, 19] on img at bounding box center [178, 15] width 57 height 11
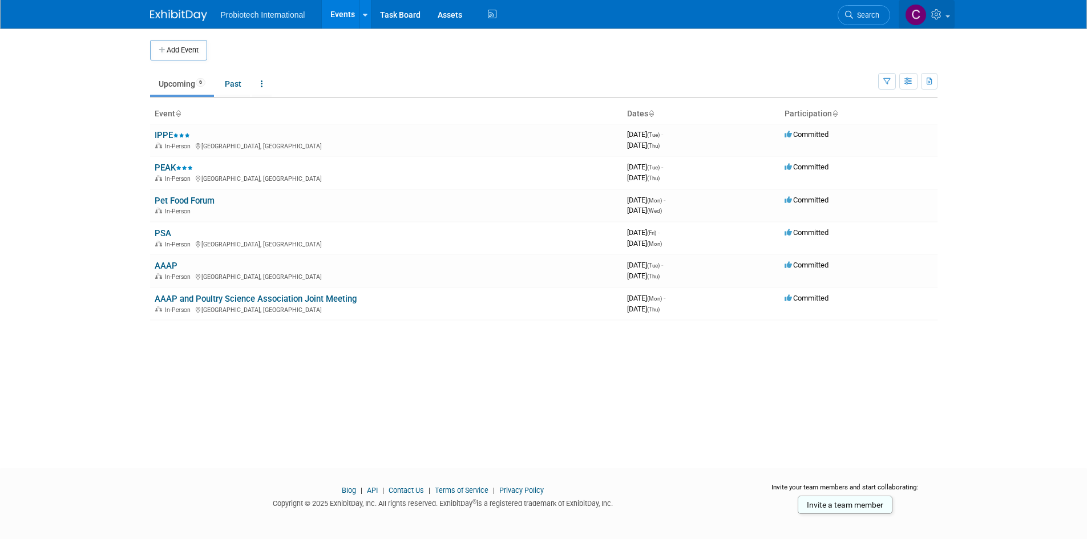
click at [916, 19] on img at bounding box center [916, 15] width 22 height 22
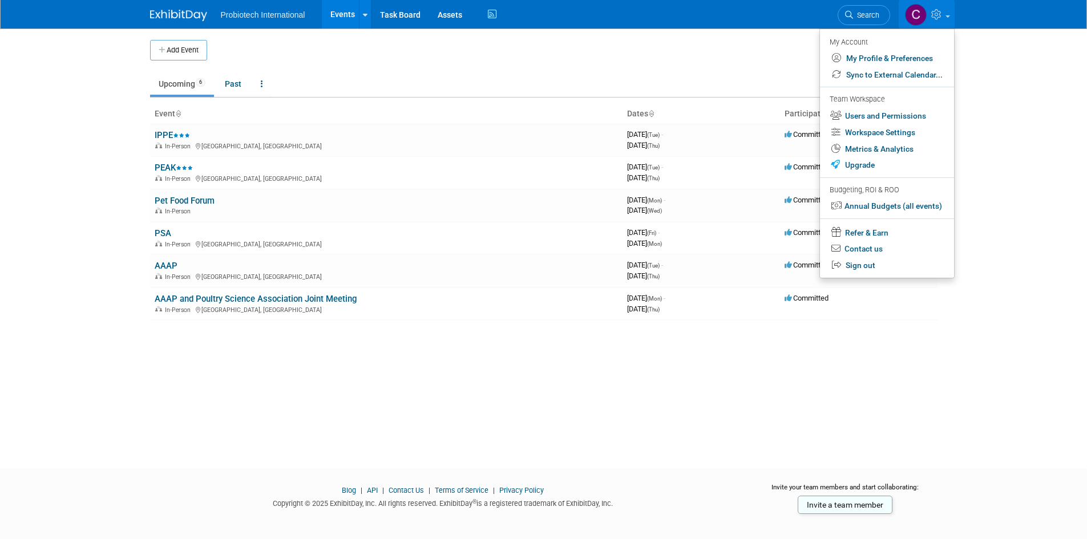
click at [993, 85] on body "Probiotech International Events Add Event Bulk Upload Events Shareable Event Bo…" at bounding box center [543, 269] width 1087 height 539
